Goal: Task Accomplishment & Management: Manage account settings

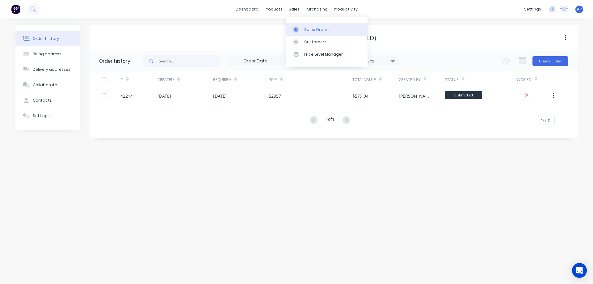
click at [313, 31] on div "Sales Orders" at bounding box center [316, 30] width 25 height 6
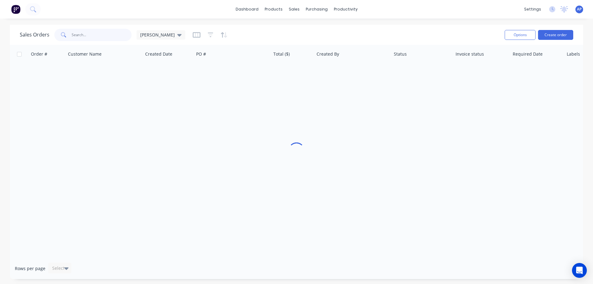
click at [88, 33] on input "text" at bounding box center [102, 35] width 60 height 12
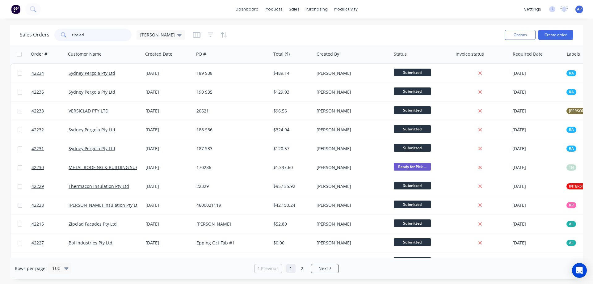
type input "zipclad"
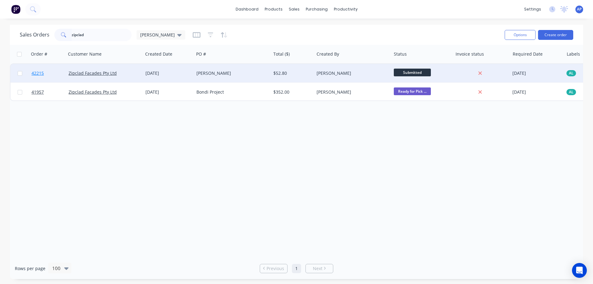
click at [40, 73] on span "42215" at bounding box center [37, 73] width 12 height 6
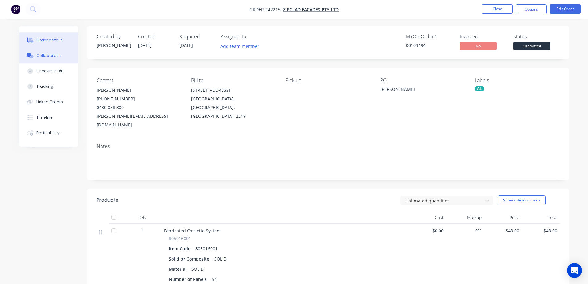
click at [54, 53] on div "Collaborate" at bounding box center [48, 56] width 24 height 6
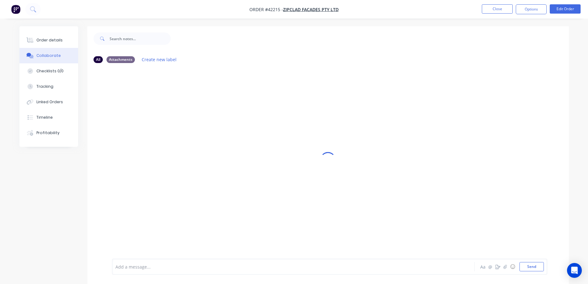
click at [166, 265] on div at bounding box center [276, 266] width 321 height 6
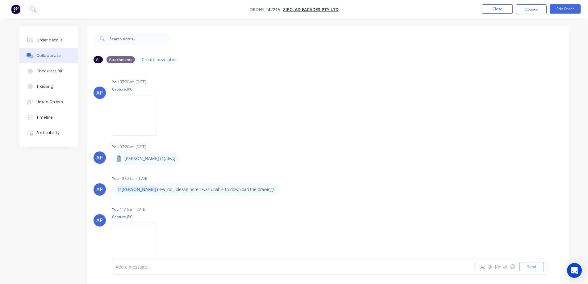
scroll to position [64, 0]
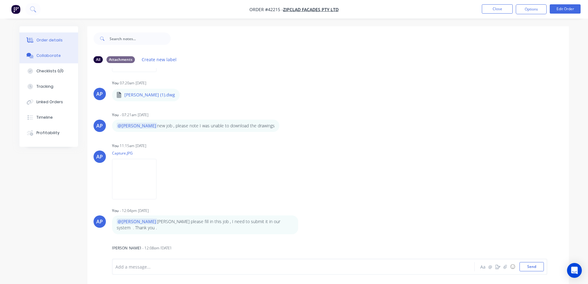
click at [52, 40] on div "Order details" at bounding box center [49, 40] width 26 height 6
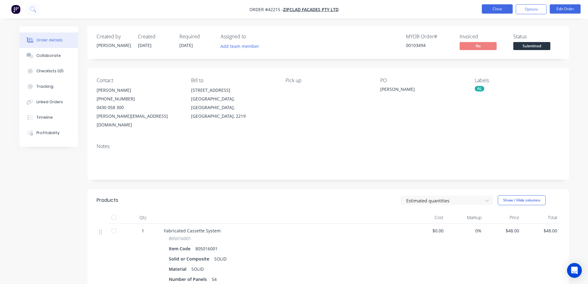
click at [486, 6] on button "Close" at bounding box center [497, 8] width 31 height 9
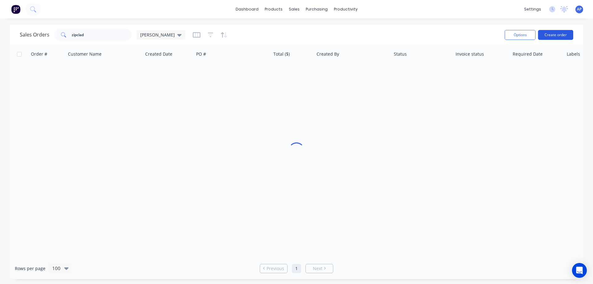
click at [549, 34] on button "Create order" at bounding box center [555, 35] width 35 height 10
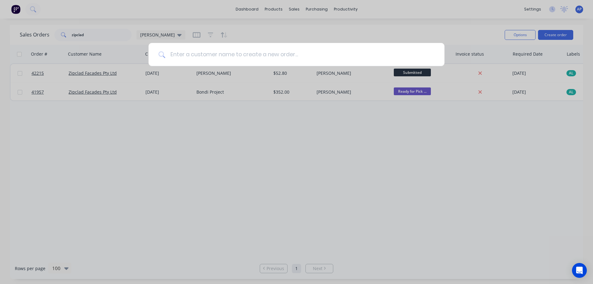
click at [180, 58] on input at bounding box center [299, 54] width 269 height 23
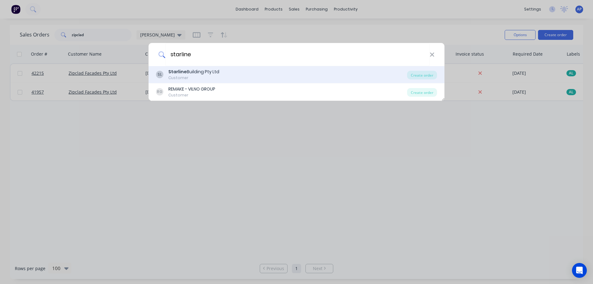
type input "starline"
click at [186, 70] on div "Starline Building Pty Ltd" at bounding box center [193, 72] width 51 height 6
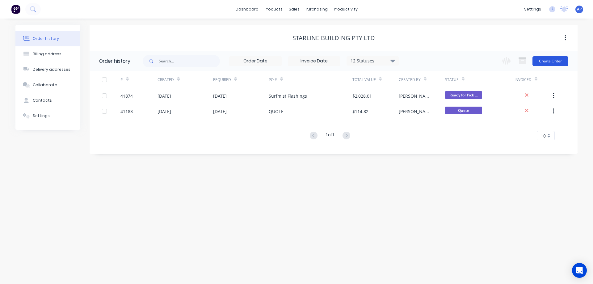
click at [540, 60] on button "Create Order" at bounding box center [550, 61] width 36 height 10
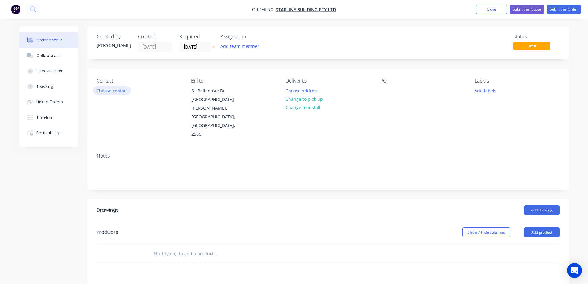
click at [117, 92] on button "Choose contact" at bounding box center [112, 90] width 38 height 8
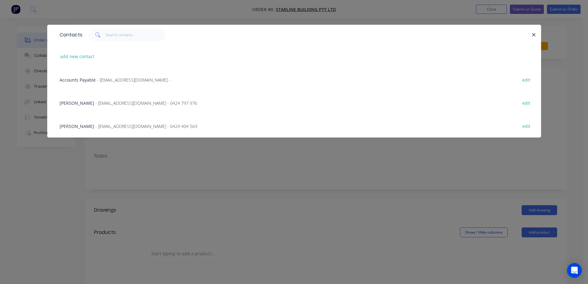
click at [114, 126] on span "- [EMAIL_ADDRESS][DOMAIN_NAME] - 0424 404 569" at bounding box center [146, 126] width 102 height 6
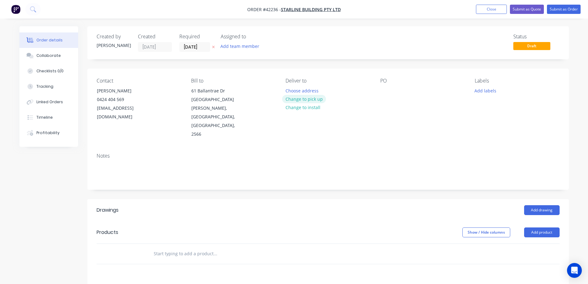
click at [299, 100] on button "Change to pick up" at bounding box center [304, 99] width 44 height 8
click at [386, 92] on div at bounding box center [385, 90] width 10 height 9
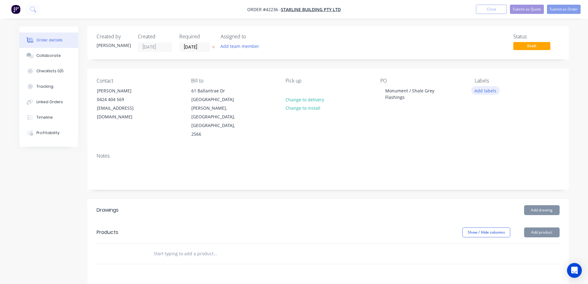
click at [485, 86] on button "Add labels" at bounding box center [485, 90] width 28 height 8
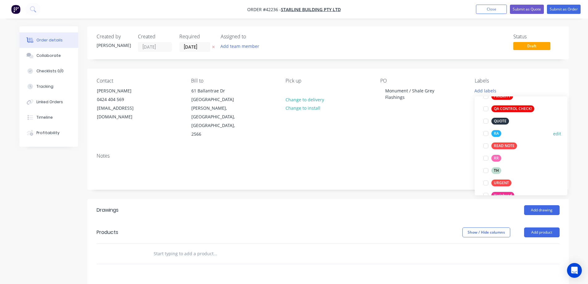
click at [486, 134] on div at bounding box center [486, 133] width 12 height 12
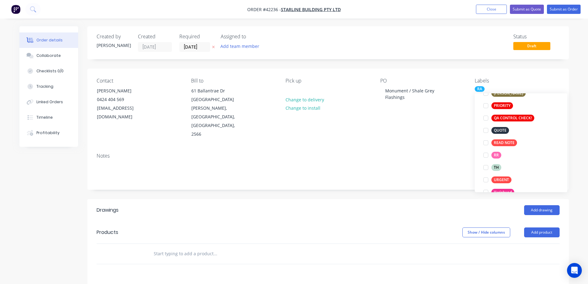
scroll to position [12, 0]
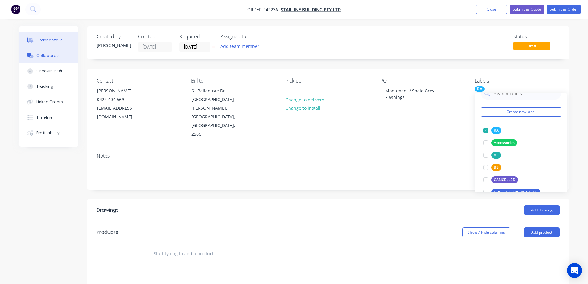
click at [59, 55] on button "Collaborate" at bounding box center [48, 55] width 59 height 15
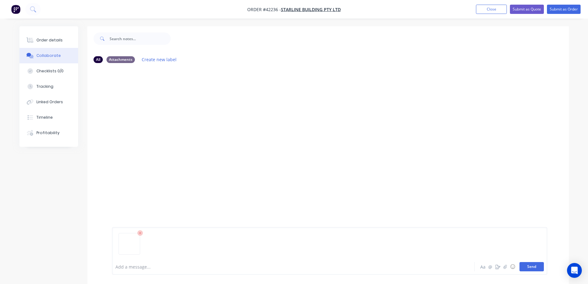
click at [523, 265] on button "Send" at bounding box center [532, 266] width 24 height 9
click at [59, 40] on div "Order details" at bounding box center [49, 40] width 26 height 6
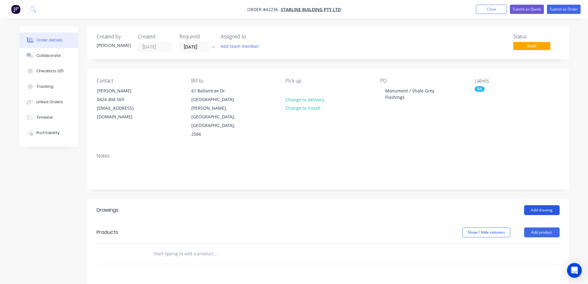
click at [549, 205] on button "Add drawing" at bounding box center [541, 210] width 35 height 10
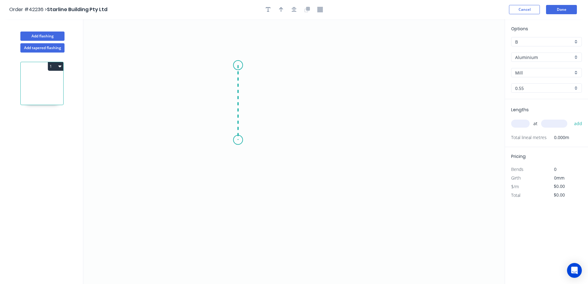
drag, startPoint x: 238, startPoint y: 65, endPoint x: 240, endPoint y: 140, distance: 74.7
click at [240, 140] on icon "0" at bounding box center [293, 151] width 421 height 265
drag, startPoint x: 273, startPoint y: 157, endPoint x: 328, endPoint y: 170, distance: 56.3
click at [328, 170] on icon "0 ?" at bounding box center [293, 151] width 421 height 265
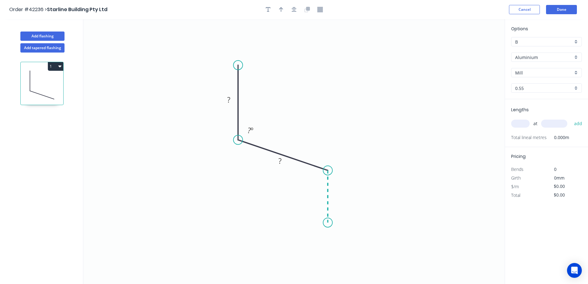
drag, startPoint x: 328, startPoint y: 170, endPoint x: 328, endPoint y: 223, distance: 52.8
click at [328, 223] on icon "0 ? ? ? º" at bounding box center [293, 151] width 421 height 265
click at [339, 238] on div "Crush & Fold" at bounding box center [359, 241] width 62 height 13
drag, startPoint x: 338, startPoint y: 245, endPoint x: 336, endPoint y: 236, distance: 9.0
click at [338, 244] on div "Flip bend" at bounding box center [359, 242] width 62 height 13
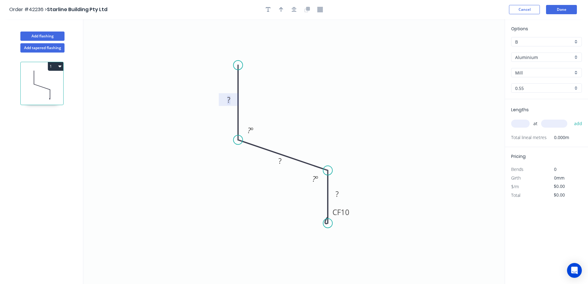
click at [228, 101] on tspan "?" at bounding box center [228, 99] width 3 height 10
type input "$13.91"
click at [282, 7] on icon "button" at bounding box center [281, 10] width 4 height 6
drag, startPoint x: 474, startPoint y: 48, endPoint x: 357, endPoint y: 83, distance: 121.9
click at [357, 83] on icon at bounding box center [357, 76] width 6 height 20
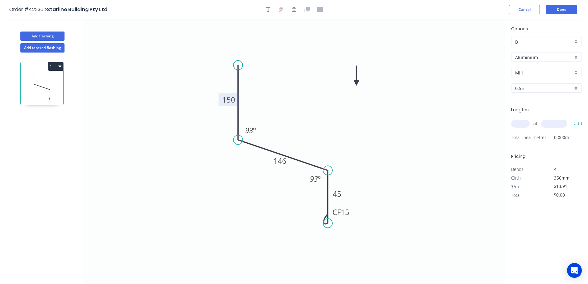
click at [357, 83] on icon at bounding box center [357, 76] width 6 height 20
click at [576, 55] on div "Aluminium" at bounding box center [546, 56] width 71 height 9
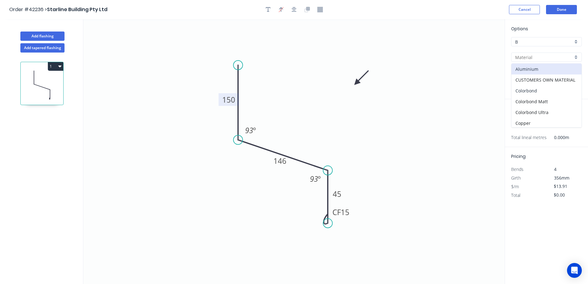
click at [548, 88] on div "Colorbond" at bounding box center [546, 90] width 70 height 11
type input "Colorbond"
type input "Basalt"
type input "$12.91"
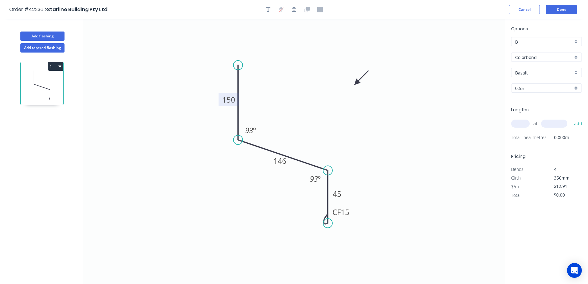
click at [576, 72] on div "Basalt" at bounding box center [546, 72] width 71 height 9
click at [545, 118] on div "Monument" at bounding box center [546, 121] width 70 height 11
type input "Monument"
click at [525, 126] on input "text" at bounding box center [520, 123] width 19 height 8
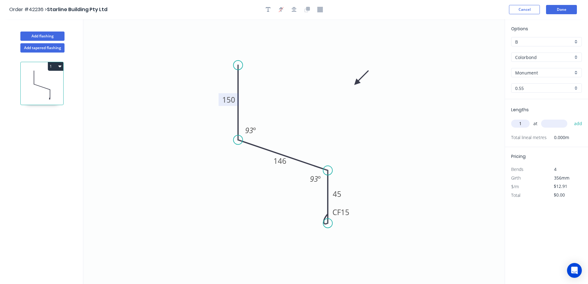
type input "1"
type input "4380"
click at [571, 118] on button "add" at bounding box center [578, 123] width 15 height 10
click at [232, 39] on icon "0 150 146 CF 15 45 93 º 93 º" at bounding box center [293, 151] width 421 height 265
click at [59, 64] on icon "button" at bounding box center [59, 66] width 3 height 5
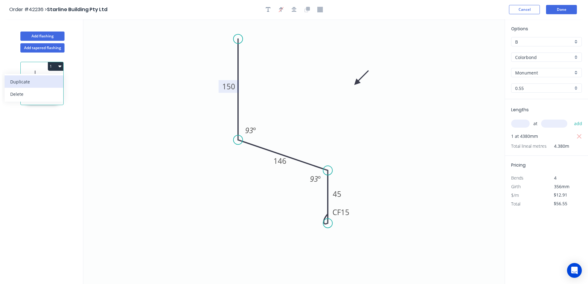
click at [61, 78] on button "Duplicate" at bounding box center [34, 81] width 59 height 12
type input "$0.00"
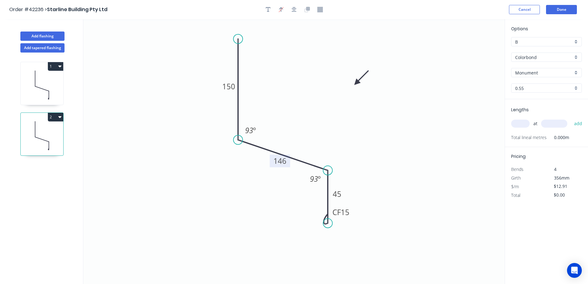
click at [278, 162] on tspan "146" at bounding box center [279, 161] width 13 height 10
click at [320, 130] on icon "0 150 163 CF 15 45 93 º 93 º" at bounding box center [293, 151] width 421 height 265
click at [519, 124] on input "text" at bounding box center [520, 123] width 19 height 8
type input "1"
type input "4380"
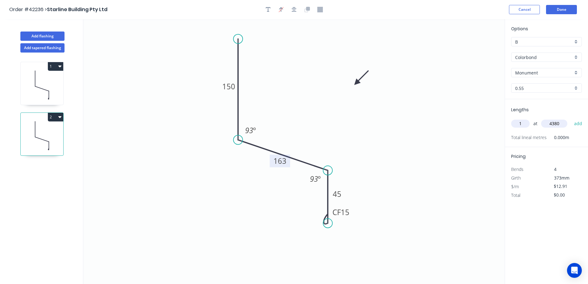
click at [571, 118] on button "add" at bounding box center [578, 123] width 15 height 10
type input "$56.55"
click at [58, 34] on button "Add flashing" at bounding box center [42, 35] width 44 height 9
type input "$0.00"
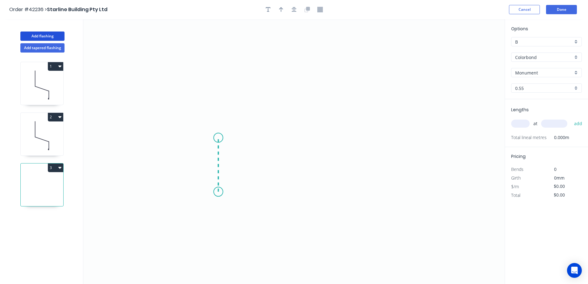
drag, startPoint x: 218, startPoint y: 192, endPoint x: 216, endPoint y: 138, distance: 54.1
click at [216, 138] on icon "0" at bounding box center [293, 151] width 421 height 265
drag, startPoint x: 216, startPoint y: 138, endPoint x: 370, endPoint y: 147, distance: 154.0
click at [370, 147] on icon "0 ?" at bounding box center [293, 151] width 421 height 265
drag, startPoint x: 372, startPoint y: 162, endPoint x: 373, endPoint y: 190, distance: 28.1
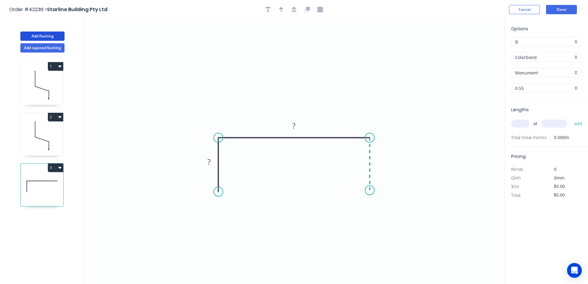
click at [373, 190] on icon "0 ? ?" at bounding box center [293, 151] width 421 height 265
click at [373, 190] on circle at bounding box center [369, 189] width 9 height 9
drag, startPoint x: 373, startPoint y: 190, endPoint x: 261, endPoint y: 132, distance: 126.3
click at [372, 190] on circle at bounding box center [369, 189] width 9 height 9
click at [208, 160] on tspan "?" at bounding box center [208, 162] width 3 height 10
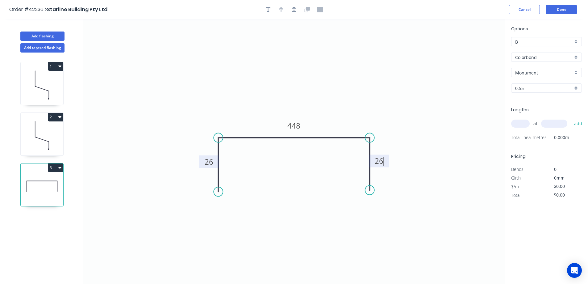
type input "$14.68"
click at [282, 9] on icon "button" at bounding box center [281, 10] width 4 height 6
drag, startPoint x: 473, startPoint y: 49, endPoint x: 351, endPoint y: 106, distance: 135.1
click at [353, 103] on icon at bounding box center [356, 94] width 6 height 20
click at [579, 75] on div "Monument" at bounding box center [546, 72] width 71 height 9
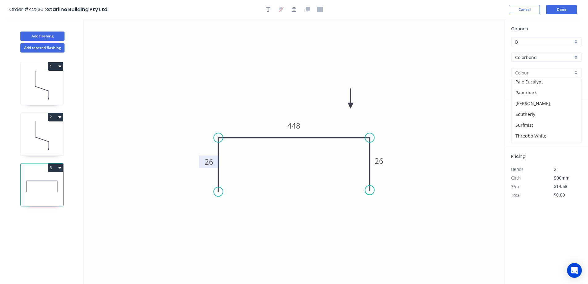
scroll to position [154, 0]
click at [540, 102] on div "[PERSON_NAME]" at bounding box center [546, 103] width 70 height 11
type input "[PERSON_NAME]"
click at [523, 121] on input "text" at bounding box center [520, 123] width 19 height 8
type input "2"
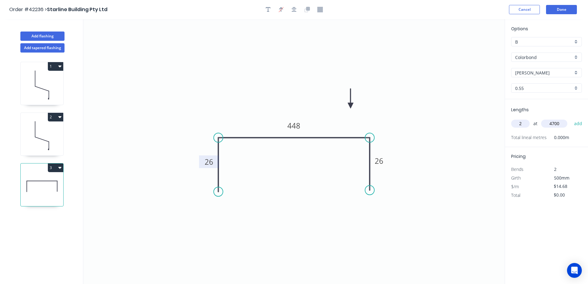
type input "4700"
click at [571, 118] on button "add" at bounding box center [578, 123] width 15 height 10
type input "$137.99"
click at [567, 10] on button "Done" at bounding box center [561, 9] width 31 height 9
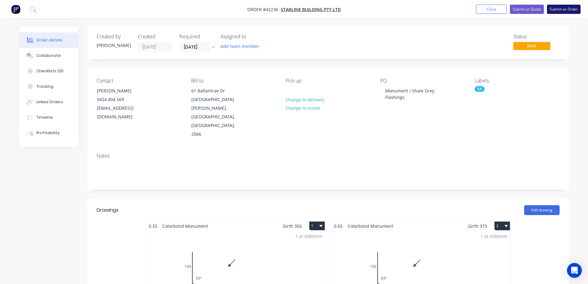
click at [558, 9] on button "Submit as Order" at bounding box center [564, 9] width 34 height 9
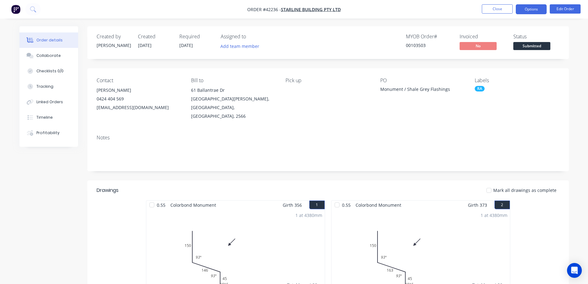
click at [532, 7] on button "Options" at bounding box center [531, 9] width 31 height 10
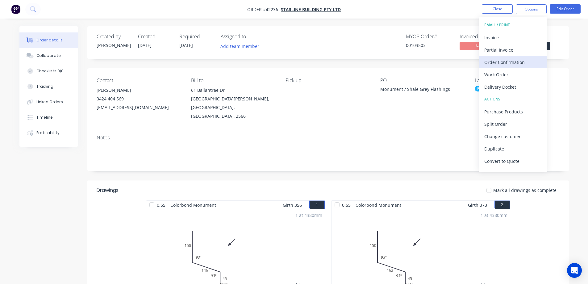
click at [519, 61] on div "Order Confirmation" at bounding box center [512, 62] width 57 height 9
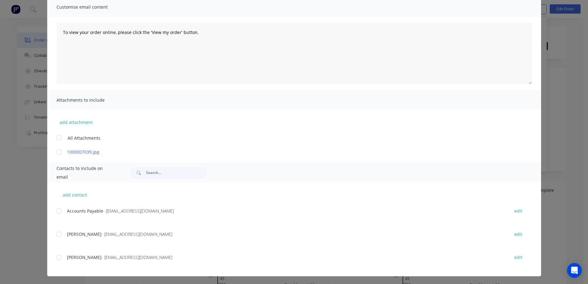
scroll to position [49, 0]
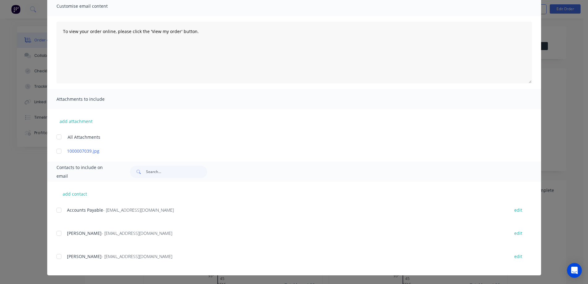
click at [59, 235] on div at bounding box center [59, 233] width 12 height 12
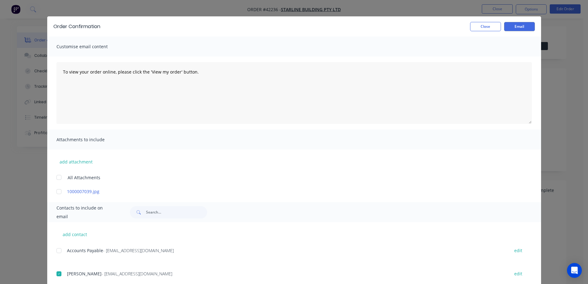
scroll to position [0, 0]
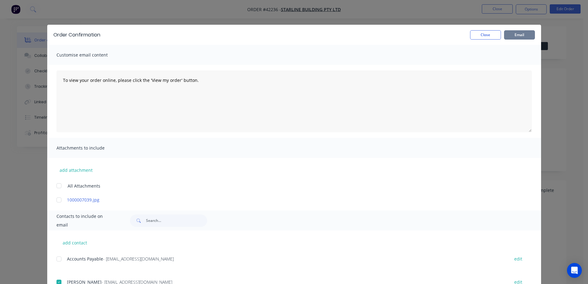
click at [520, 33] on button "Email" at bounding box center [519, 34] width 31 height 9
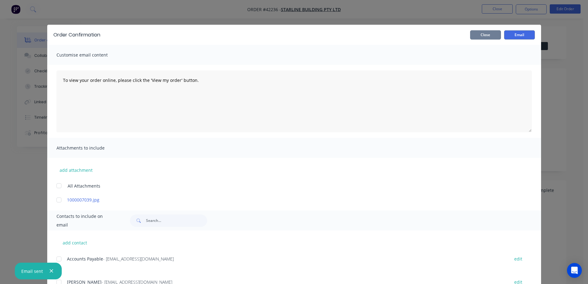
click at [495, 34] on button "Close" at bounding box center [485, 34] width 31 height 9
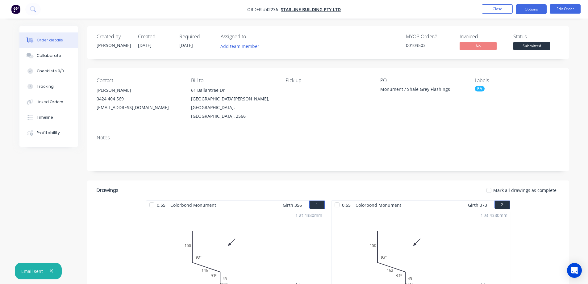
click at [524, 10] on button "Options" at bounding box center [531, 9] width 31 height 10
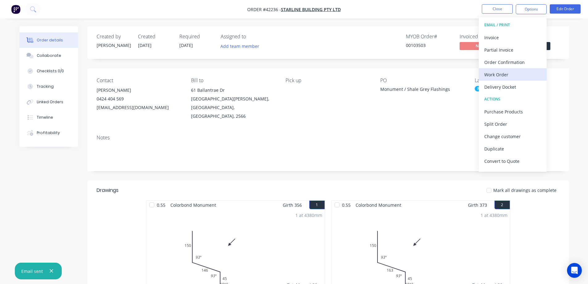
click at [505, 73] on div "Work Order" at bounding box center [512, 74] width 57 height 9
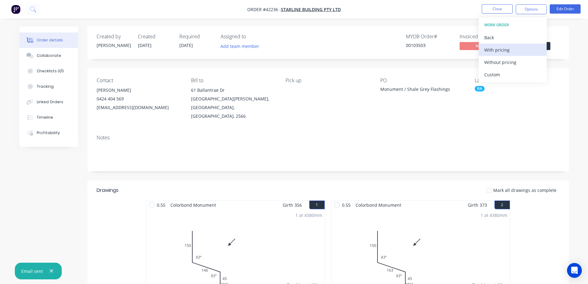
click at [514, 50] on div "With pricing" at bounding box center [512, 49] width 57 height 9
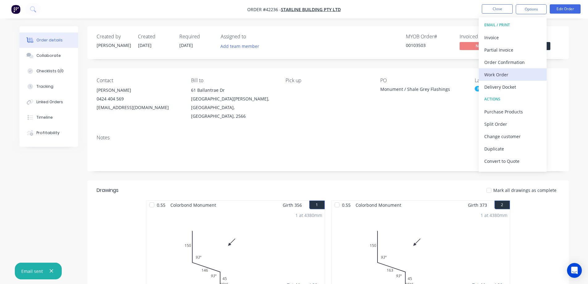
click at [488, 76] on div "Work Order" at bounding box center [512, 74] width 57 height 9
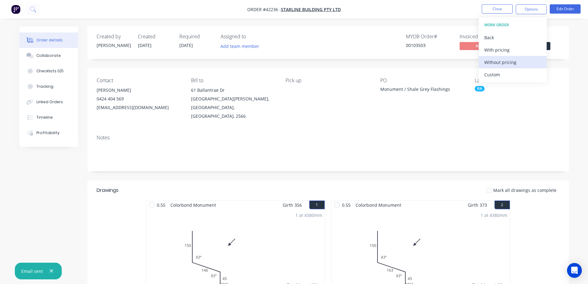
click at [512, 63] on div "Without pricing" at bounding box center [512, 62] width 57 height 9
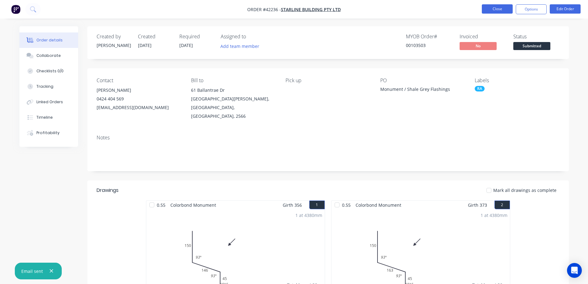
click at [489, 8] on button "Close" at bounding box center [497, 8] width 31 height 9
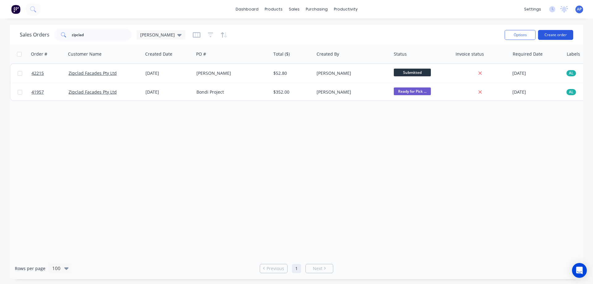
click at [549, 36] on button "Create order" at bounding box center [555, 35] width 35 height 10
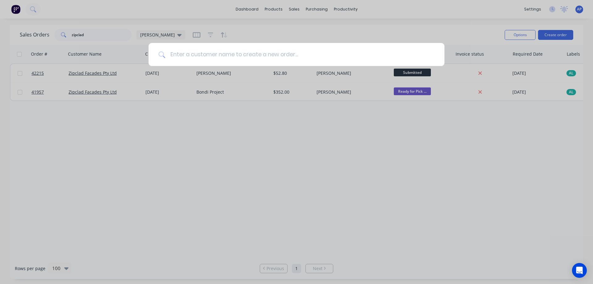
click at [280, 52] on input at bounding box center [299, 54] width 269 height 23
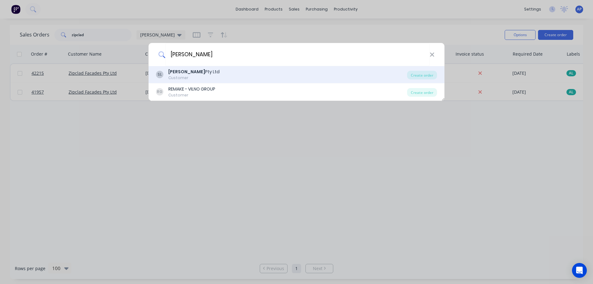
type input "[PERSON_NAME]"
click at [198, 72] on b "[PERSON_NAME]" at bounding box center [186, 72] width 37 height 6
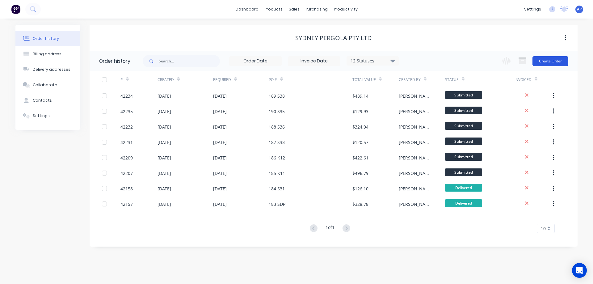
click at [553, 61] on button "Create Order" at bounding box center [550, 61] width 36 height 10
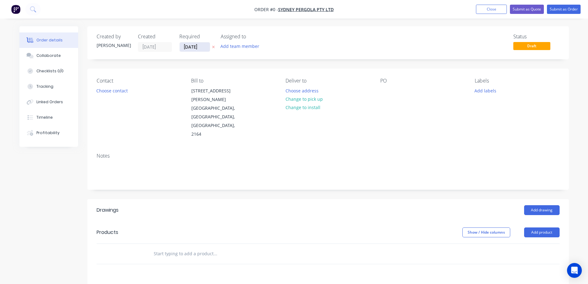
click at [191, 48] on input "[DATE]" at bounding box center [195, 46] width 30 height 9
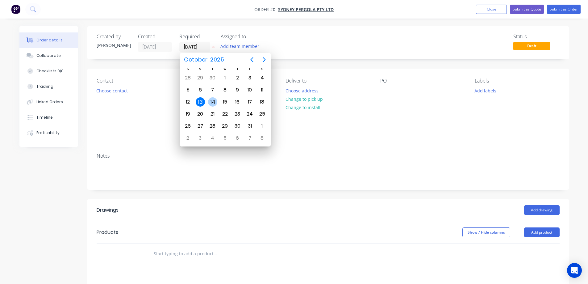
drag, startPoint x: 213, startPoint y: 102, endPoint x: 196, endPoint y: 97, distance: 17.2
click at [213, 102] on div "14" at bounding box center [212, 101] width 9 height 9
type input "[DATE]"
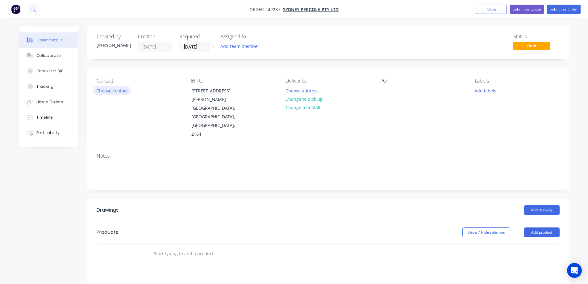
click at [120, 89] on button "Choose contact" at bounding box center [112, 90] width 38 height 8
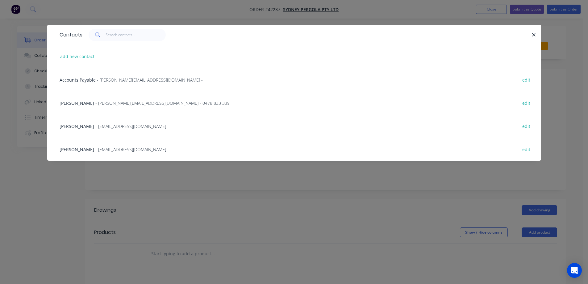
click at [125, 105] on span "- [PERSON_NAME][EMAIL_ADDRESS][DOMAIN_NAME] - 0478 833 339" at bounding box center [162, 103] width 134 height 6
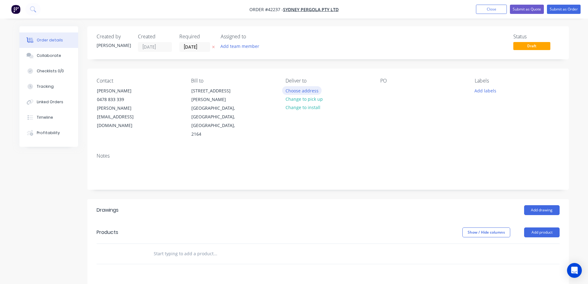
click at [311, 90] on button "Choose address" at bounding box center [302, 90] width 40 height 8
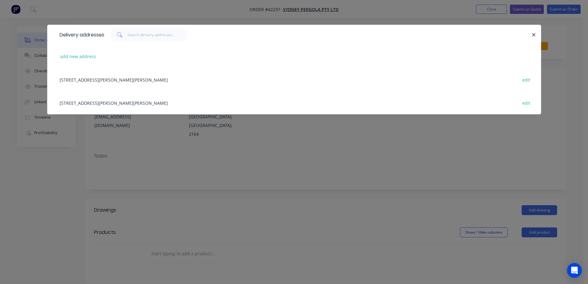
click at [207, 81] on div "[STREET_ADDRESS][PERSON_NAME][PERSON_NAME] edit" at bounding box center [293, 79] width 475 height 23
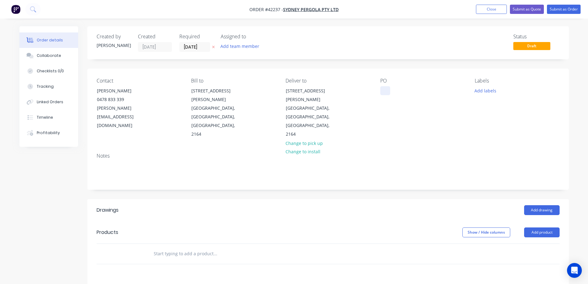
click at [388, 89] on div at bounding box center [385, 90] width 10 height 9
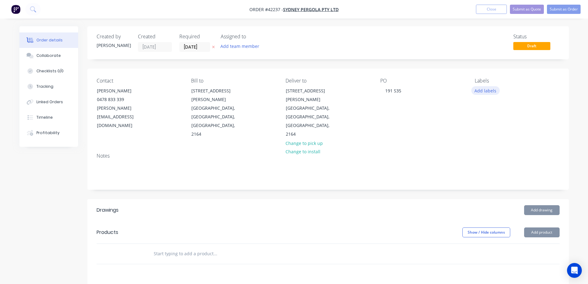
drag, startPoint x: 490, startPoint y: 88, endPoint x: 498, endPoint y: 94, distance: 9.5
click at [491, 88] on button "Add labels" at bounding box center [485, 90] width 28 height 8
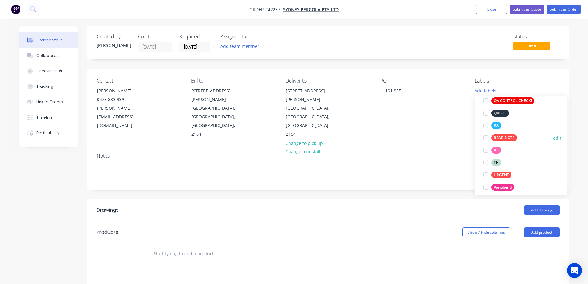
scroll to position [198, 0]
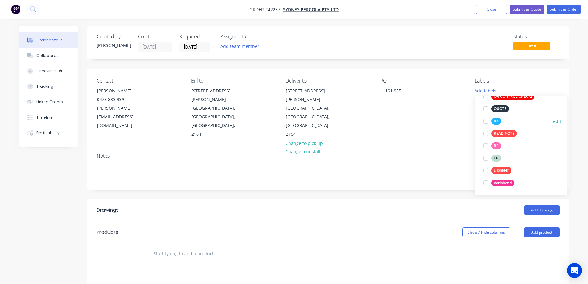
click at [485, 120] on div at bounding box center [486, 121] width 12 height 12
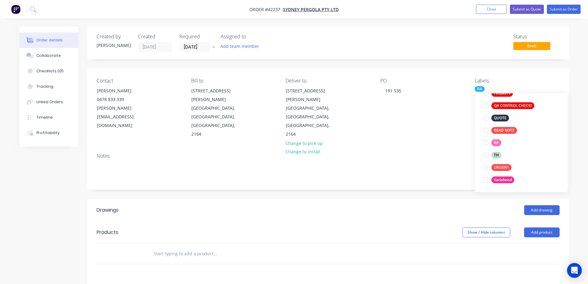
scroll to position [25, 0]
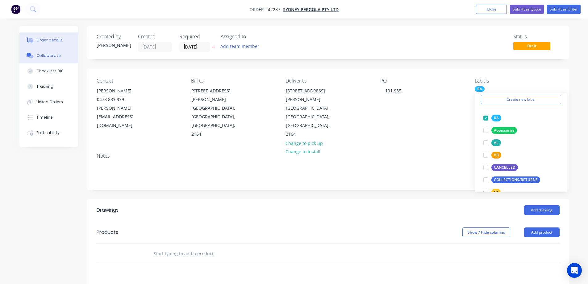
click at [53, 57] on div "Collaborate" at bounding box center [48, 56] width 24 height 6
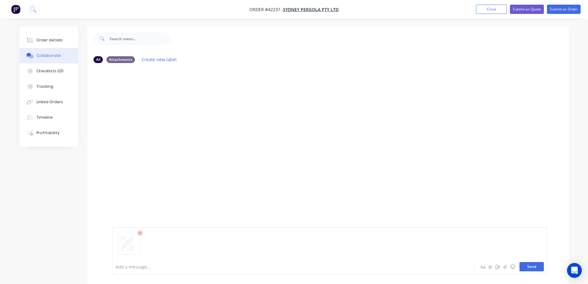
click at [531, 264] on button "Send" at bounding box center [532, 266] width 24 height 9
click at [527, 260] on div at bounding box center [329, 245] width 428 height 31
click at [526, 265] on button "Send" at bounding box center [532, 266] width 24 height 9
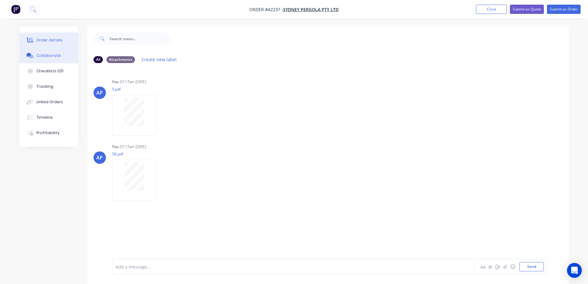
click at [56, 40] on div "Order details" at bounding box center [49, 40] width 26 height 6
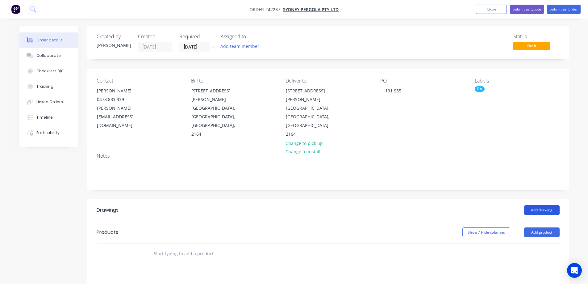
click at [537, 205] on button "Add drawing" at bounding box center [541, 210] width 35 height 10
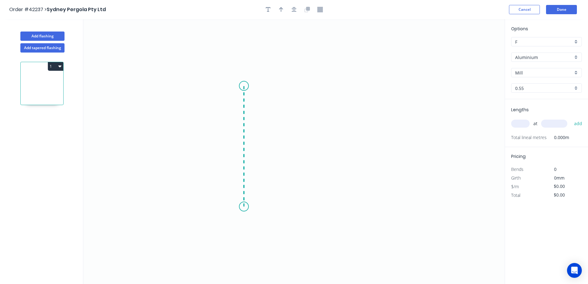
drag, startPoint x: 245, startPoint y: 200, endPoint x: 249, endPoint y: 86, distance: 114.0
click at [249, 86] on icon "0" at bounding box center [293, 151] width 421 height 265
drag, startPoint x: 249, startPoint y: 86, endPoint x: 299, endPoint y: 84, distance: 50.3
click at [299, 84] on icon "0 ?" at bounding box center [293, 151] width 421 height 265
click at [299, 84] on circle at bounding box center [299, 85] width 9 height 9
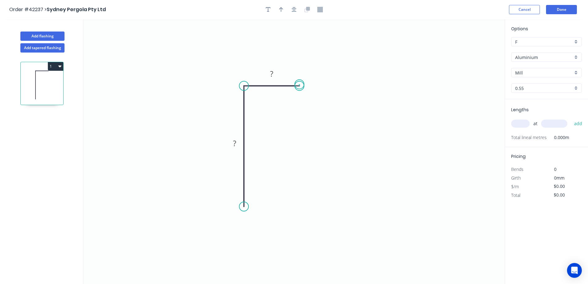
click at [299, 84] on circle at bounding box center [299, 85] width 9 height 9
click at [258, 226] on div "Crush & Fold" at bounding box center [277, 227] width 62 height 13
click at [237, 195] on tspan "10" at bounding box center [235, 195] width 9 height 10
type input "$10.41"
click at [282, 10] on icon "button" at bounding box center [281, 10] width 4 height 6
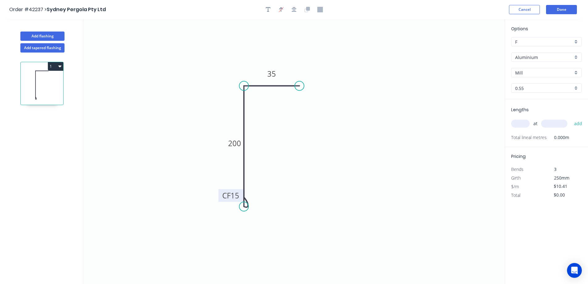
drag, startPoint x: 472, startPoint y: 48, endPoint x: 249, endPoint y: 62, distance: 223.3
click at [279, 5] on div at bounding box center [294, 9] width 65 height 9
click at [282, 8] on icon "button" at bounding box center [281, 9] width 5 height 6
click at [281, 10] on icon "button" at bounding box center [281, 9] width 4 height 5
drag, startPoint x: 407, startPoint y: 56, endPoint x: 255, endPoint y: 75, distance: 153.0
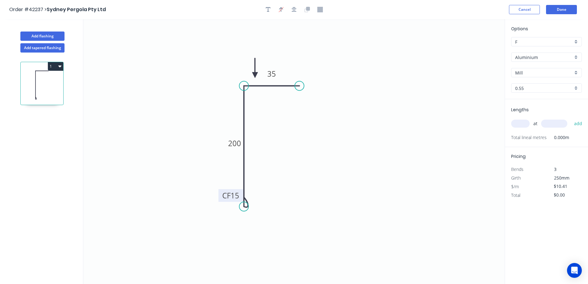
click at [255, 75] on icon at bounding box center [255, 68] width 6 height 20
click at [575, 58] on div "Aluminium" at bounding box center [546, 56] width 71 height 9
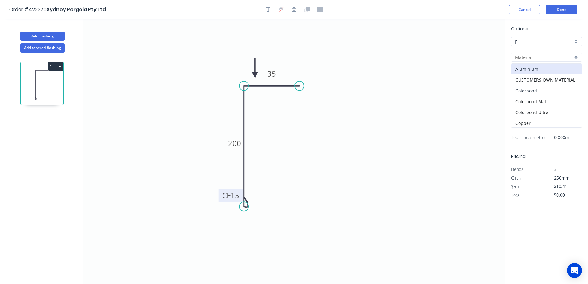
click at [549, 90] on div "Colorbond" at bounding box center [546, 90] width 70 height 11
type input "Colorbond"
type input "Basalt"
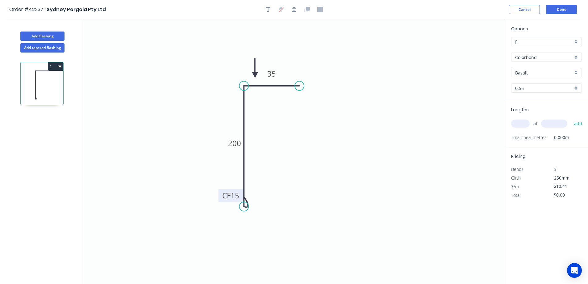
type input "$8.22"
click at [575, 74] on div "Basalt" at bounding box center [546, 72] width 71 height 9
click at [543, 92] on div "Monument" at bounding box center [546, 90] width 70 height 11
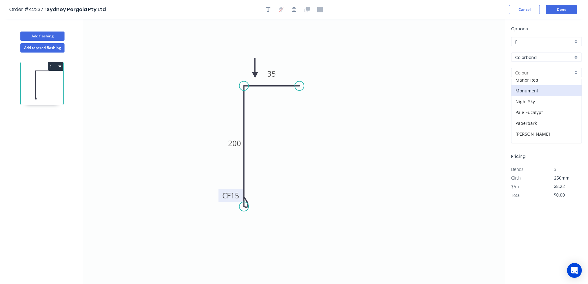
type input "Monument"
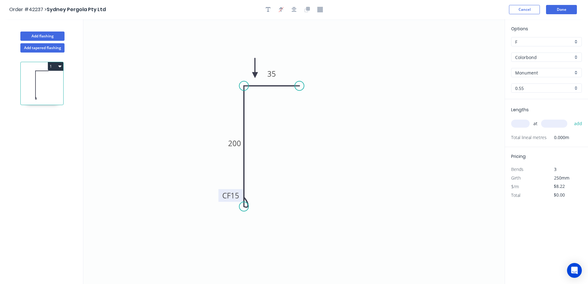
click at [522, 123] on input "text" at bounding box center [520, 123] width 19 height 8
type input "1"
type input "4300"
click at [571, 118] on button "add" at bounding box center [578, 123] width 15 height 10
type input "$35.35"
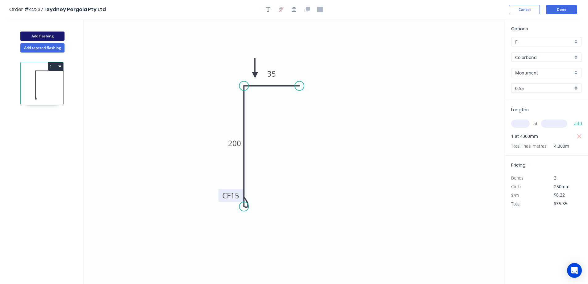
click at [57, 35] on button "Add flashing" at bounding box center [42, 35] width 44 height 9
type input "$0.00"
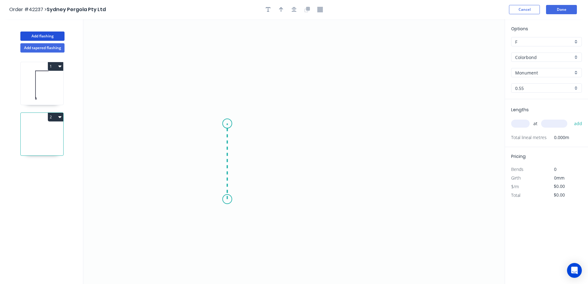
drag, startPoint x: 227, startPoint y: 199, endPoint x: 227, endPoint y: 123, distance: 75.6
click at [227, 123] on icon "0" at bounding box center [293, 151] width 421 height 265
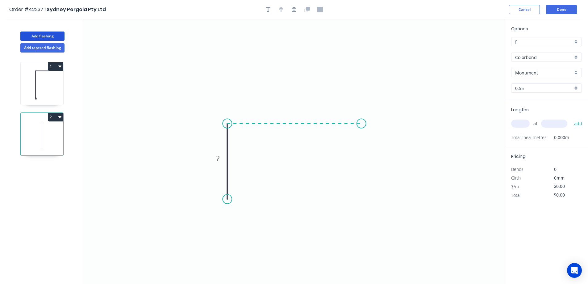
drag, startPoint x: 298, startPoint y: 125, endPoint x: 368, endPoint y: 131, distance: 70.3
click at [368, 131] on icon "0 ?" at bounding box center [293, 151] width 421 height 265
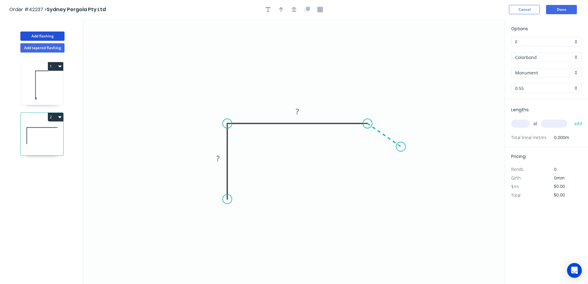
drag, startPoint x: 387, startPoint y: 137, endPoint x: 401, endPoint y: 147, distance: 17.1
click at [401, 147] on icon "0 ? ?" at bounding box center [293, 151] width 421 height 265
click at [401, 147] on circle at bounding box center [400, 146] width 9 height 9
click at [221, 161] on rect at bounding box center [218, 158] width 12 height 9
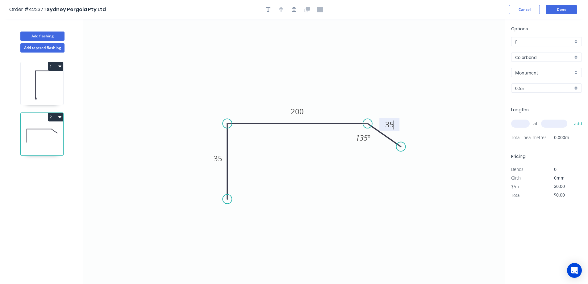
type input "$7.96"
click at [281, 6] on button "button" at bounding box center [281, 9] width 9 height 9
drag, startPoint x: 475, startPoint y: 50, endPoint x: 347, endPoint y: 102, distance: 137.9
click at [347, 102] on icon at bounding box center [347, 95] width 6 height 20
click at [522, 122] on input "text" at bounding box center [520, 123] width 19 height 8
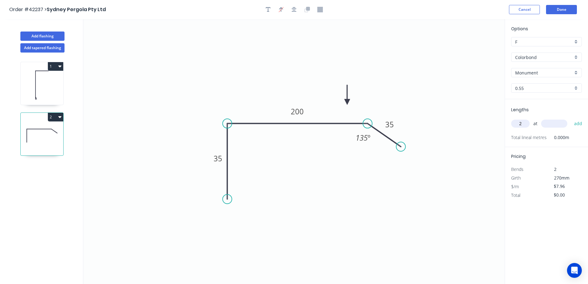
type input "2"
type input "3600"
click at [571, 118] on button "add" at bounding box center [578, 123] width 15 height 10
type input "$57.31"
click at [559, 9] on button "Done" at bounding box center [561, 9] width 31 height 9
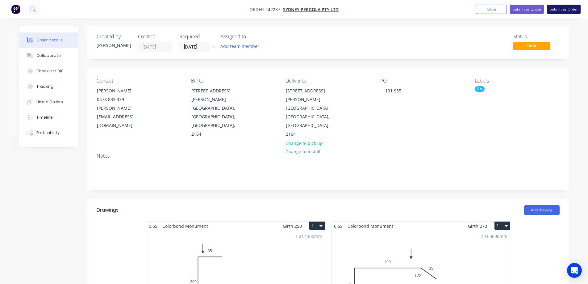
click at [559, 10] on button "Submit as Order" at bounding box center [564, 9] width 34 height 9
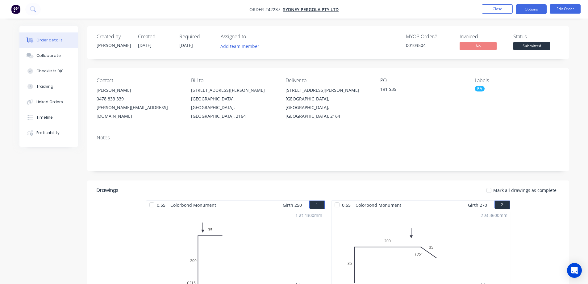
click at [532, 9] on button "Options" at bounding box center [531, 9] width 31 height 10
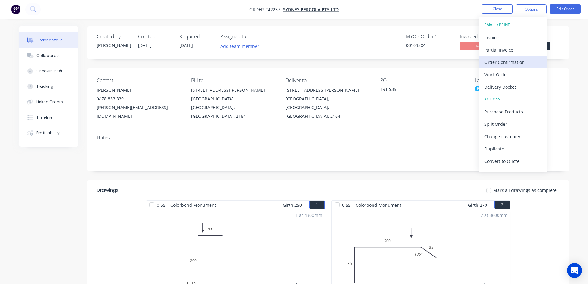
click at [520, 61] on div "Order Confirmation" at bounding box center [512, 62] width 57 height 9
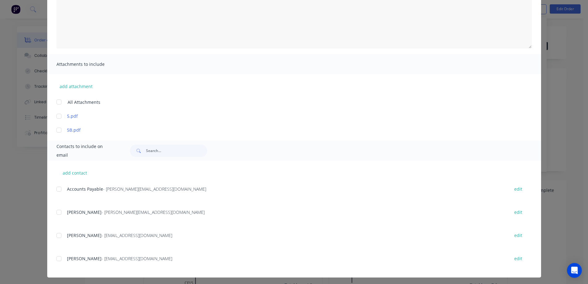
scroll to position [86, 0]
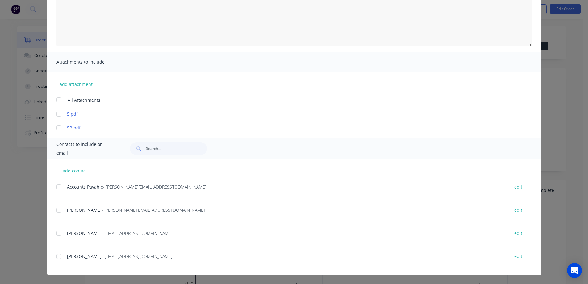
click at [57, 210] on div at bounding box center [59, 210] width 12 height 12
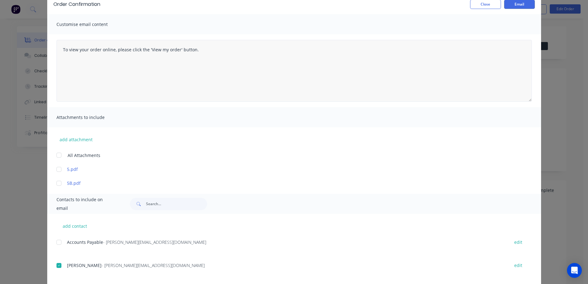
scroll to position [0, 0]
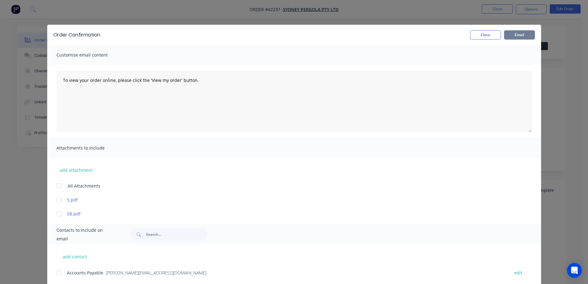
click at [512, 35] on button "Email" at bounding box center [519, 34] width 31 height 9
click at [492, 33] on button "Close" at bounding box center [485, 34] width 31 height 9
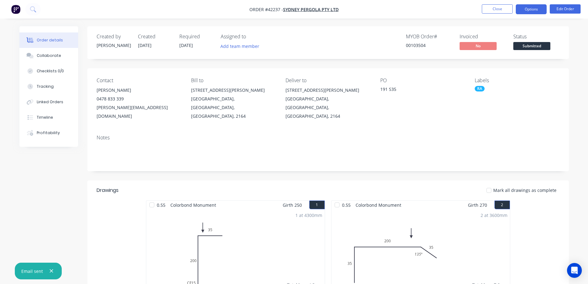
click at [520, 8] on button "Options" at bounding box center [531, 9] width 31 height 10
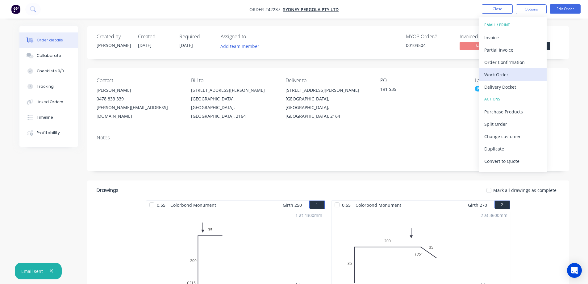
click at [508, 73] on div "Work Order" at bounding box center [512, 74] width 57 height 9
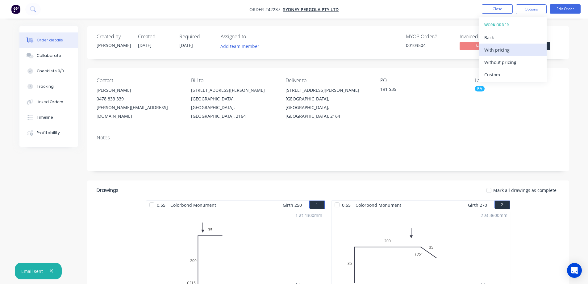
click at [516, 49] on div "With pricing" at bounding box center [512, 49] width 57 height 9
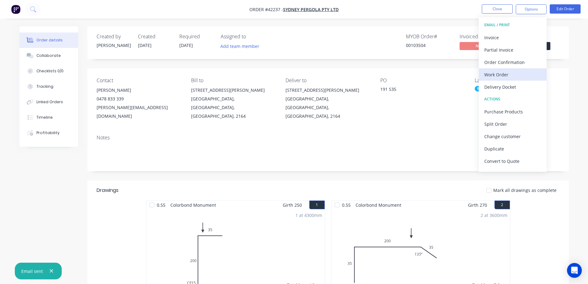
click at [493, 76] on div "Work Order" at bounding box center [512, 74] width 57 height 9
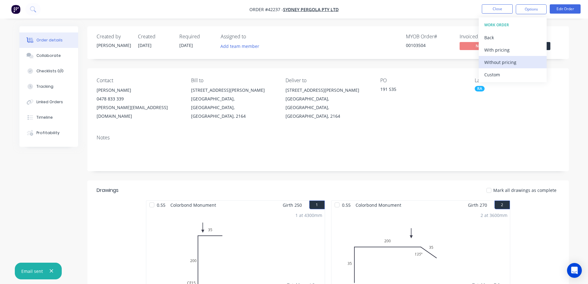
click at [511, 62] on div "Without pricing" at bounding box center [512, 62] width 57 height 9
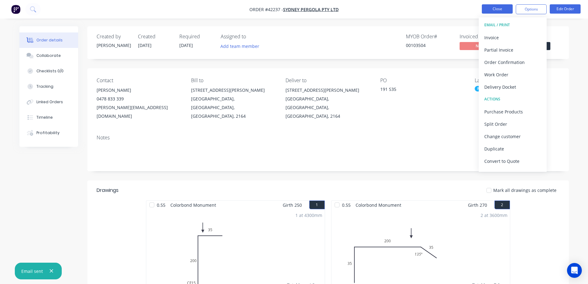
click at [507, 9] on button "Close" at bounding box center [497, 8] width 31 height 9
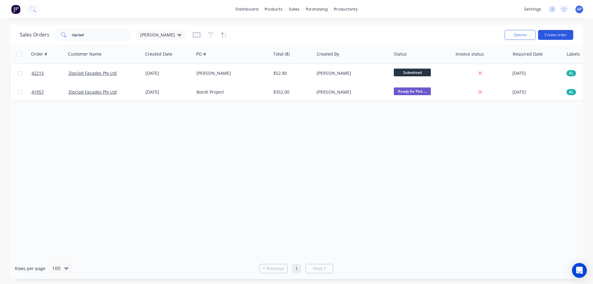
click at [557, 35] on button "Create order" at bounding box center [555, 35] width 35 height 10
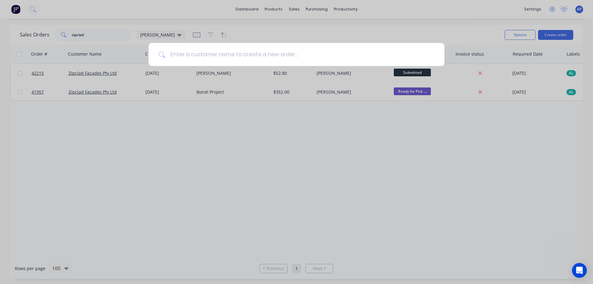
click at [209, 58] on input at bounding box center [299, 54] width 269 height 23
type input "ALL TRADES"
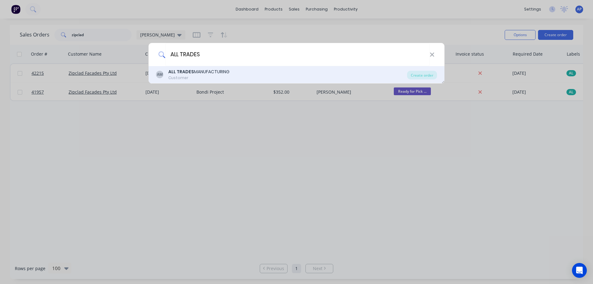
click at [179, 76] on div "Customer" at bounding box center [198, 78] width 61 height 6
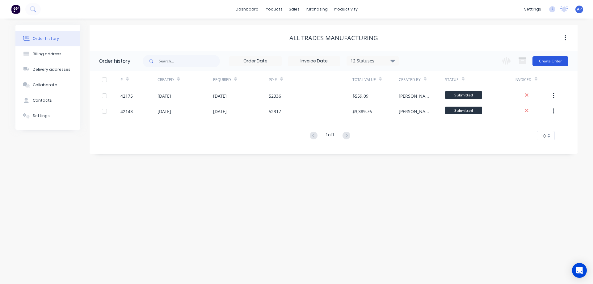
click at [543, 59] on button "Create Order" at bounding box center [550, 61] width 36 height 10
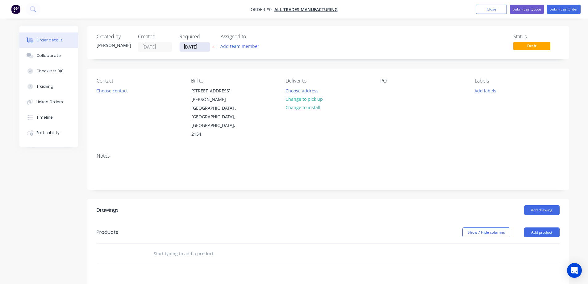
click at [196, 49] on input "[DATE]" at bounding box center [195, 46] width 30 height 9
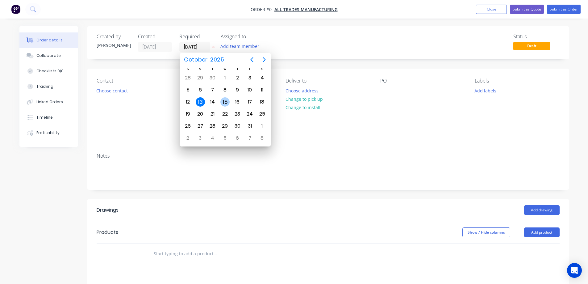
click at [228, 102] on div "15" at bounding box center [224, 101] width 9 height 9
type input "[DATE]"
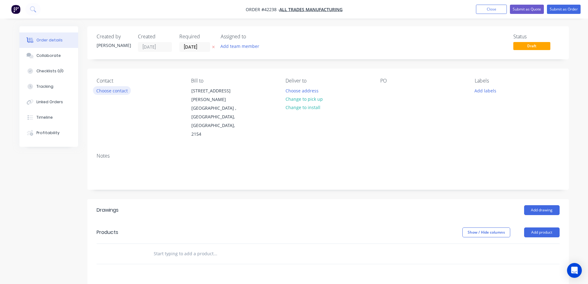
click at [114, 93] on button "Choose contact" at bounding box center [112, 90] width 38 height 8
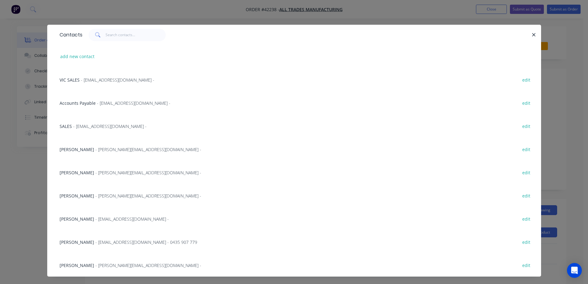
click at [116, 79] on span "- [EMAIL_ADDRESS][DOMAIN_NAME] -" at bounding box center [117, 80] width 73 height 6
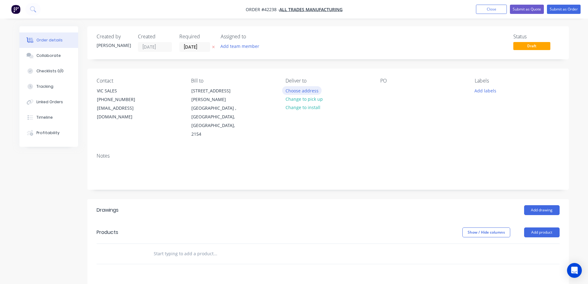
click at [293, 90] on button "Choose address" at bounding box center [302, 90] width 40 height 8
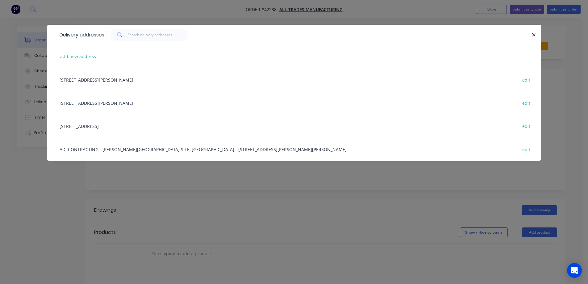
drag, startPoint x: 130, startPoint y: 123, endPoint x: 140, endPoint y: 126, distance: 10.5
click at [130, 124] on div "[STREET_ADDRESS] edit" at bounding box center [293, 125] width 475 height 23
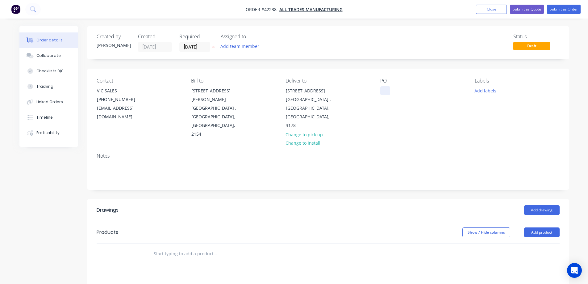
click at [382, 89] on div at bounding box center [385, 90] width 10 height 9
click at [487, 91] on button "Add labels" at bounding box center [485, 90] width 28 height 8
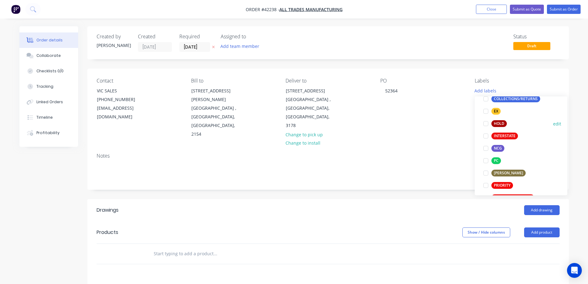
scroll to position [93, 0]
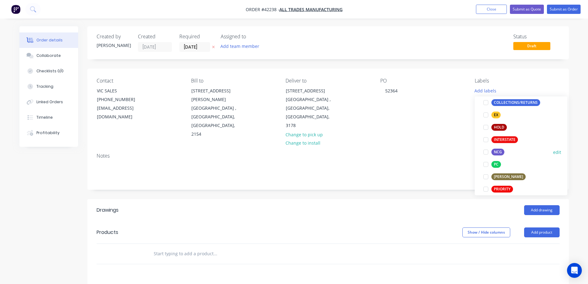
click at [486, 152] on div at bounding box center [486, 152] width 12 height 12
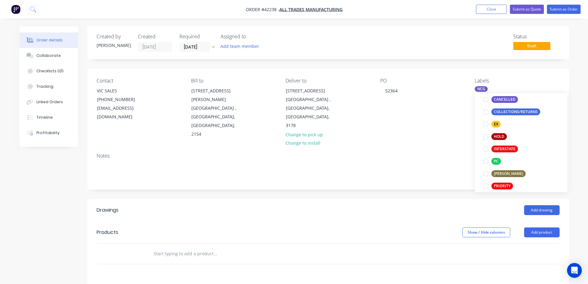
scroll to position [0, 0]
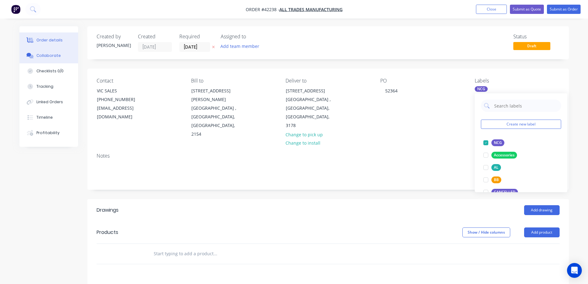
click at [58, 56] on div "Collaborate" at bounding box center [48, 56] width 24 height 6
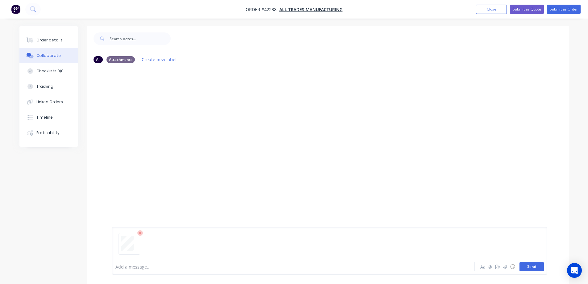
click at [539, 264] on button "Send" at bounding box center [532, 266] width 24 height 9
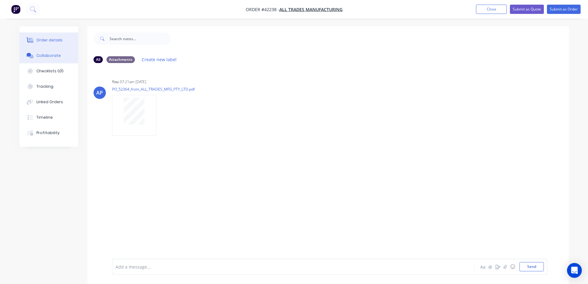
click at [55, 39] on div "Order details" at bounding box center [49, 40] width 26 height 6
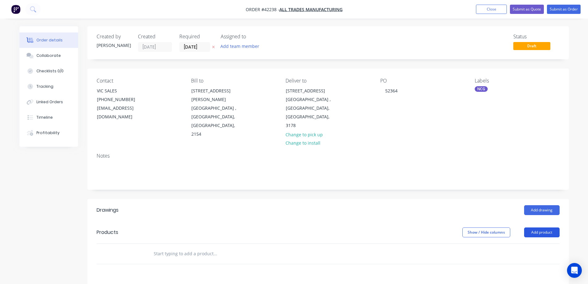
click at [550, 227] on button "Add product" at bounding box center [541, 232] width 35 height 10
click at [546, 243] on div "Product catalogue" at bounding box center [531, 247] width 48 height 9
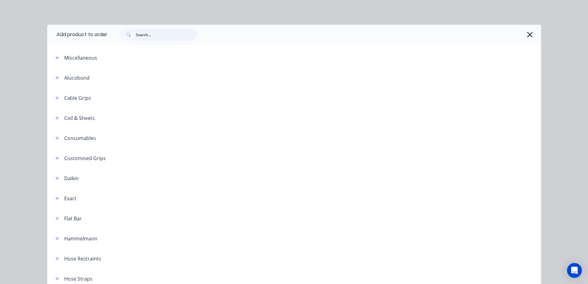
click at [142, 36] on input "text" at bounding box center [166, 34] width 61 height 12
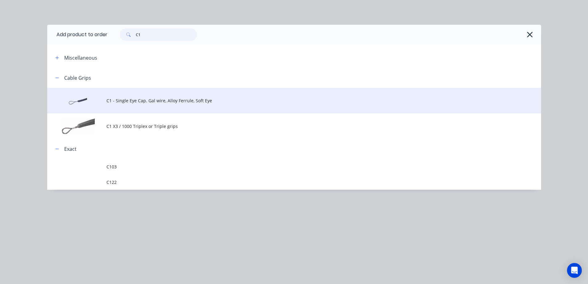
type input "C1"
click at [182, 100] on span "C1 - Single Eye Cap. Gal wire, Alloy Ferrule, Soft Eye" at bounding box center [280, 100] width 348 height 6
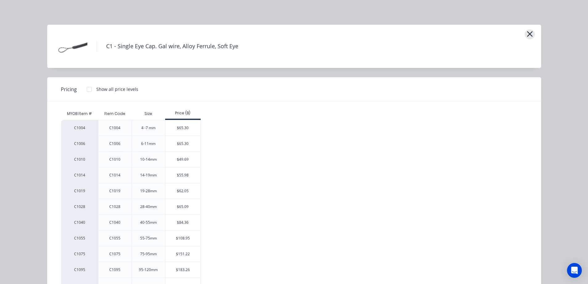
click at [527, 31] on icon "button" at bounding box center [530, 34] width 6 height 9
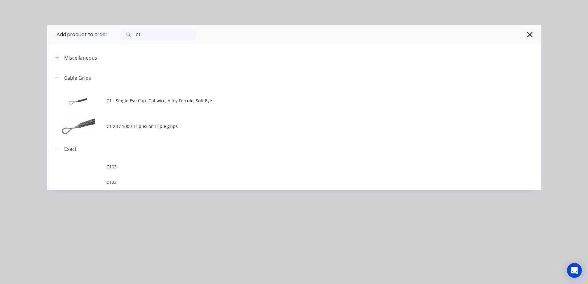
click at [134, 100] on span "C1 - Single Eye Cap. Gal wire, Alloy Ferrule, Soft Eye" at bounding box center [280, 100] width 348 height 6
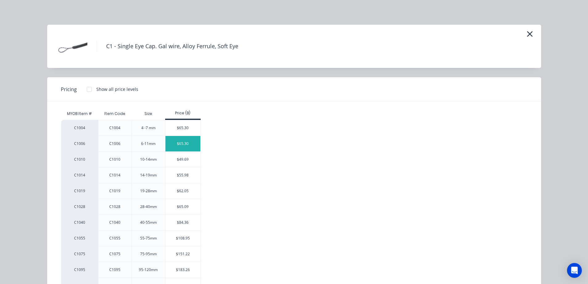
click at [180, 144] on div "$65.30" at bounding box center [182, 143] width 35 height 15
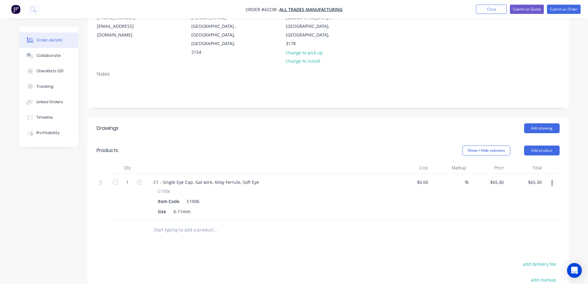
scroll to position [93, 0]
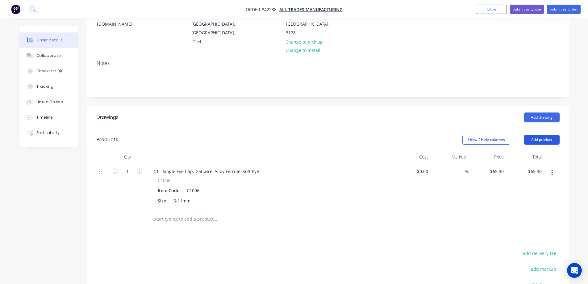
click at [536, 135] on button "Add product" at bounding box center [541, 140] width 35 height 10
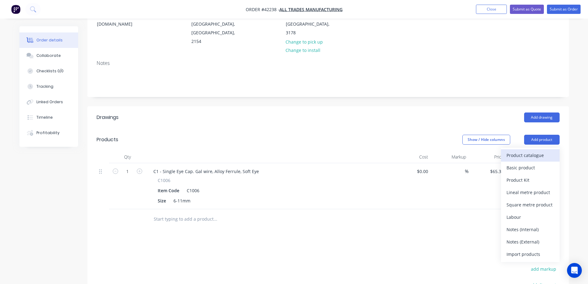
click at [529, 151] on div "Product catalogue" at bounding box center [531, 155] width 48 height 9
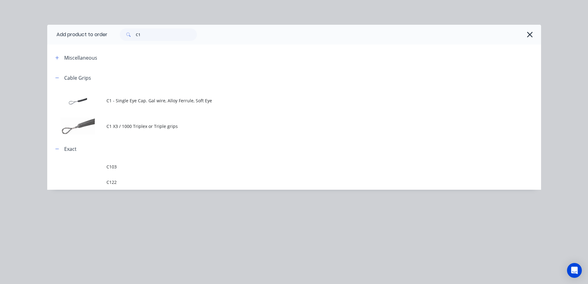
click at [147, 98] on span "C1 - Single Eye Cap. Gal wire, Alloy Ferrule, Soft Eye" at bounding box center [280, 100] width 348 height 6
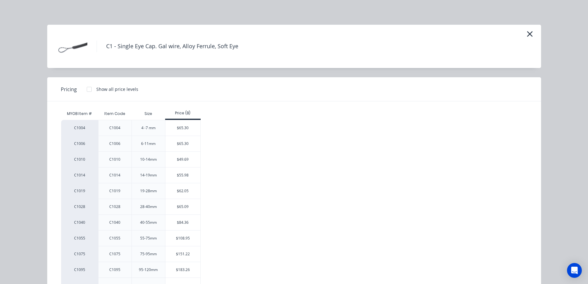
drag, startPoint x: 184, startPoint y: 194, endPoint x: 188, endPoint y: 156, distance: 38.6
click at [183, 193] on div "$62.05" at bounding box center [182, 190] width 35 height 15
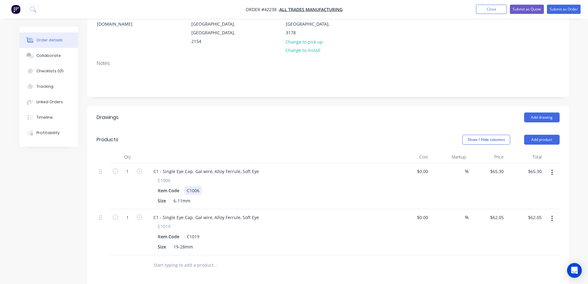
click at [201, 186] on div "C1006" at bounding box center [193, 190] width 18 height 9
click at [217, 186] on div "Item Code C1006 -600 (" at bounding box center [268, 190] width 226 height 9
click at [213, 186] on div "C1006 -600 (" at bounding box center [199, 190] width 30 height 9
click at [319, 186] on div "C1006 -600 (CABLE GRIP 6MM-12MM - 600MM LENGTH 5KN UTS -" at bounding box center [254, 190] width 140 height 9
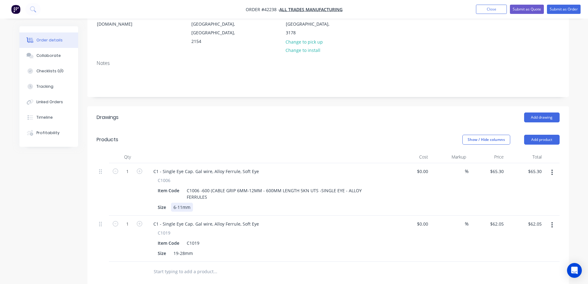
click at [332, 202] on div "Size 6-11mm" at bounding box center [268, 206] width 226 height 9
click at [335, 202] on div "Size 6-11mm" at bounding box center [268, 206] width 226 height 9
click at [498, 219] on input "62.05" at bounding box center [499, 223] width 14 height 9
type input "$62.50"
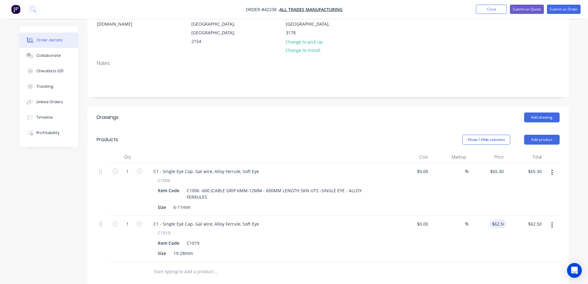
click at [484, 221] on div "$62.50 62.50" at bounding box center [488, 238] width 38 height 46
click at [129, 167] on input "1" at bounding box center [127, 171] width 16 height 9
type input "3"
type input "$195.90"
drag, startPoint x: 154, startPoint y: 119, endPoint x: 146, endPoint y: 149, distance: 30.8
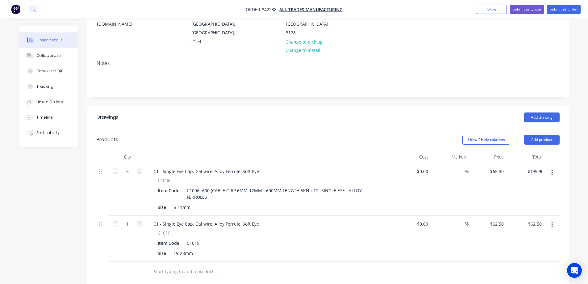
click at [153, 135] on div "Products" at bounding box center [146, 140] width 98 height 10
click at [131, 219] on input "1" at bounding box center [127, 223] width 16 height 9
type input "2"
type input "$125.00"
click at [284, 262] on div at bounding box center [257, 271] width 222 height 20
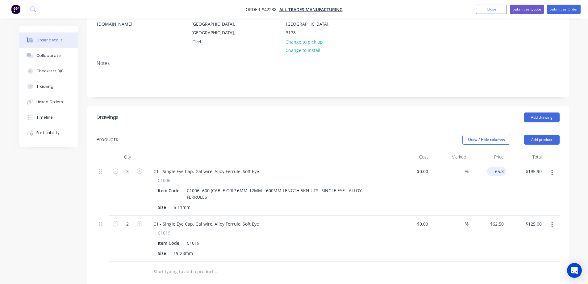
click at [493, 167] on div "65.3 $65.30" at bounding box center [496, 171] width 19 height 9
type input "$119.93"
type input "$359.79"
click at [518, 187] on div "$359.79 $359.79" at bounding box center [525, 189] width 38 height 52
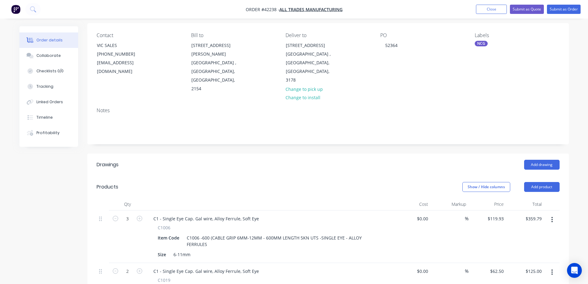
scroll to position [0, 0]
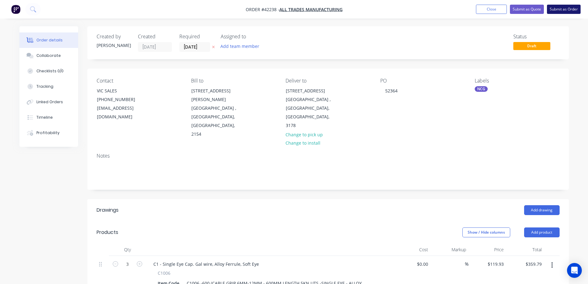
click at [562, 7] on button "Submit as Order" at bounding box center [564, 9] width 34 height 9
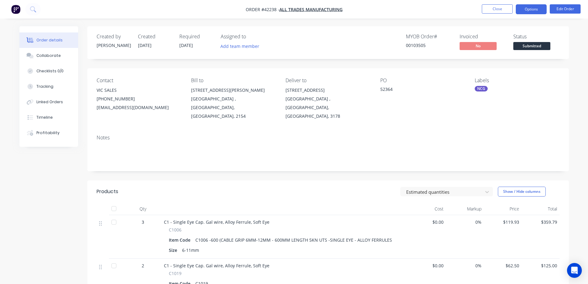
click at [525, 8] on button "Options" at bounding box center [531, 9] width 31 height 10
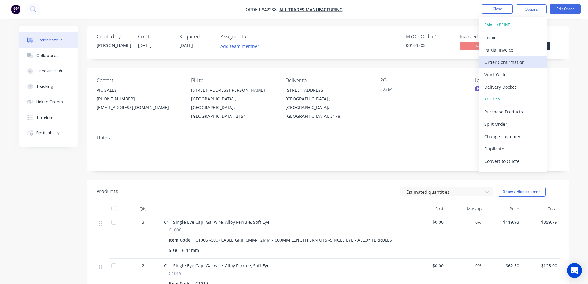
click at [519, 60] on div "Order Confirmation" at bounding box center [512, 62] width 57 height 9
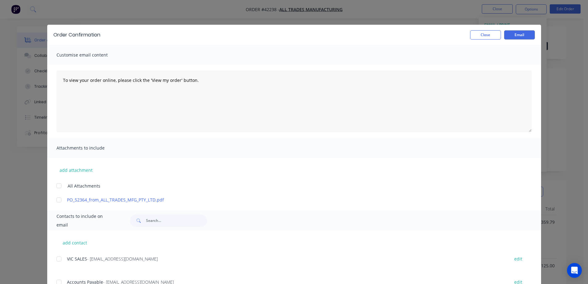
click at [57, 258] on div at bounding box center [59, 258] width 12 height 12
click at [519, 35] on button "Email" at bounding box center [519, 34] width 31 height 9
click at [494, 35] on button "Close" at bounding box center [485, 34] width 31 height 9
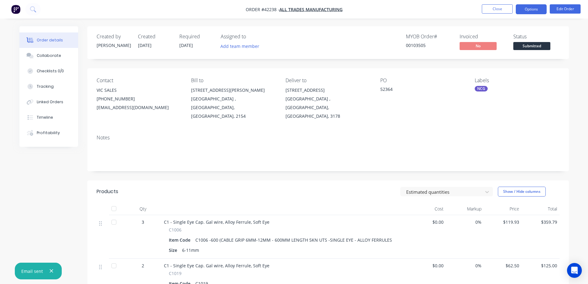
click at [532, 9] on button "Options" at bounding box center [531, 9] width 31 height 10
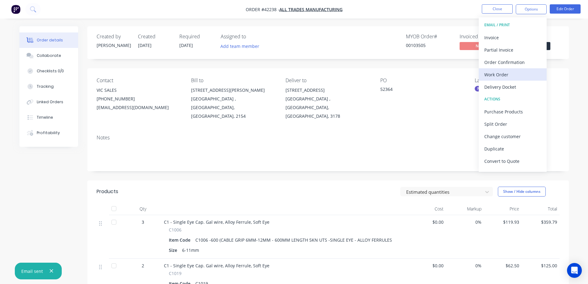
click at [511, 75] on div "Work Order" at bounding box center [512, 74] width 57 height 9
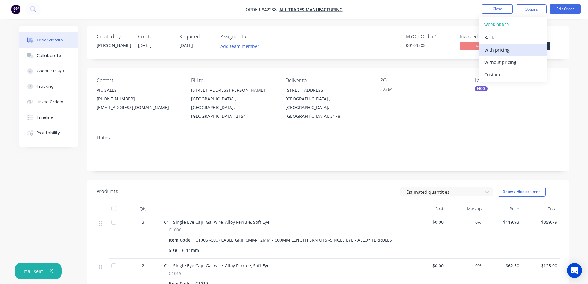
click at [518, 53] on div "With pricing" at bounding box center [512, 49] width 57 height 9
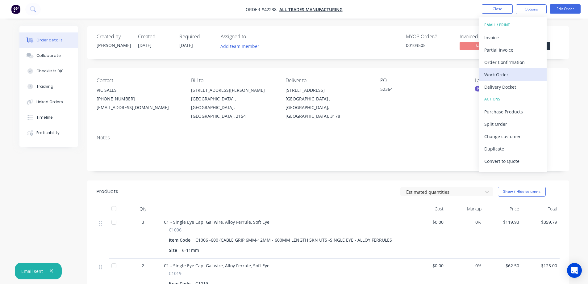
click at [506, 72] on div "Work Order" at bounding box center [512, 74] width 57 height 9
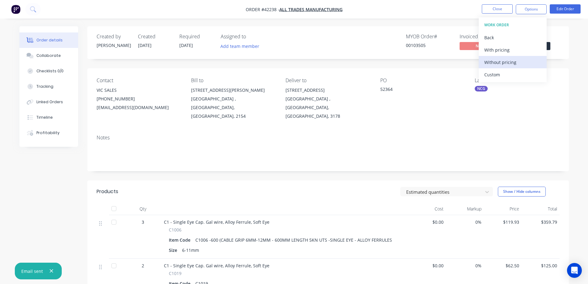
click at [517, 64] on div "Without pricing" at bounding box center [512, 62] width 57 height 9
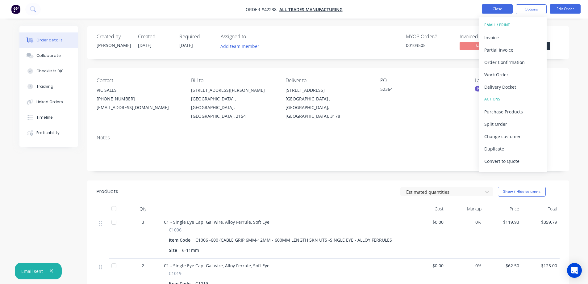
click at [488, 10] on button "Close" at bounding box center [497, 8] width 31 height 9
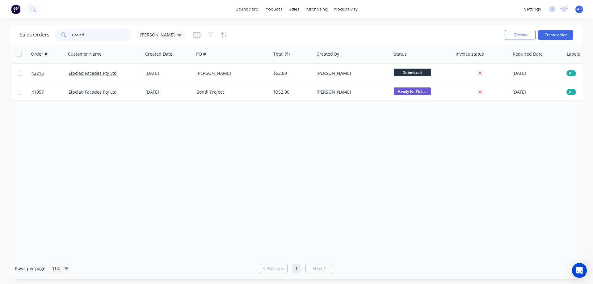
drag, startPoint x: 84, startPoint y: 35, endPoint x: 66, endPoint y: 34, distance: 17.6
click at [66, 34] on div "zipclad" at bounding box center [92, 35] width 77 height 12
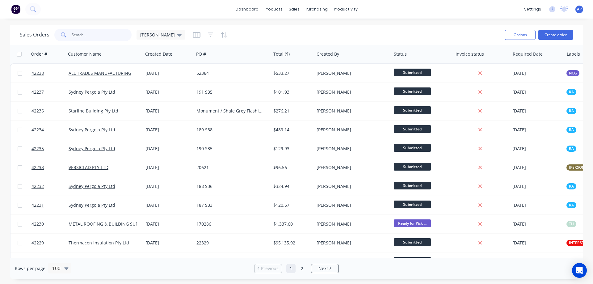
click at [80, 36] on input "text" at bounding box center [102, 35] width 60 height 12
type input "42203"
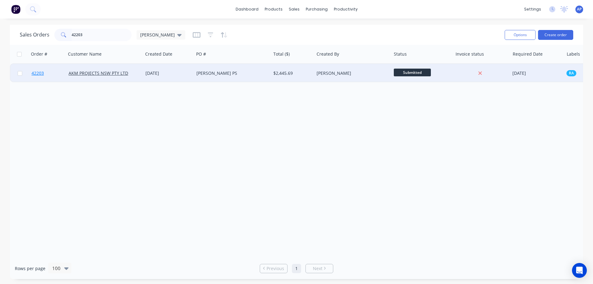
click at [41, 74] on span "42203" at bounding box center [37, 73] width 12 height 6
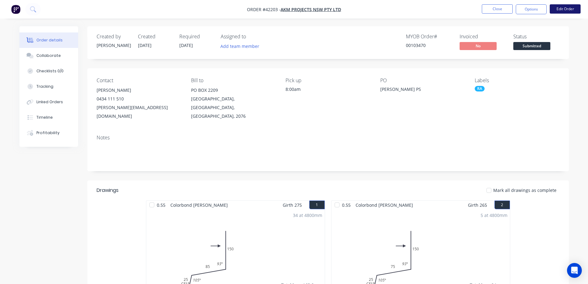
click at [554, 6] on button "Edit Order" at bounding box center [565, 8] width 31 height 9
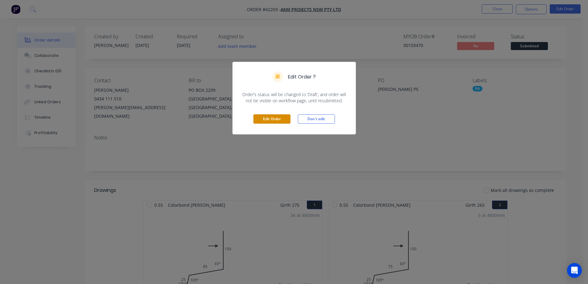
click at [279, 118] on button "Edit Order" at bounding box center [271, 118] width 37 height 9
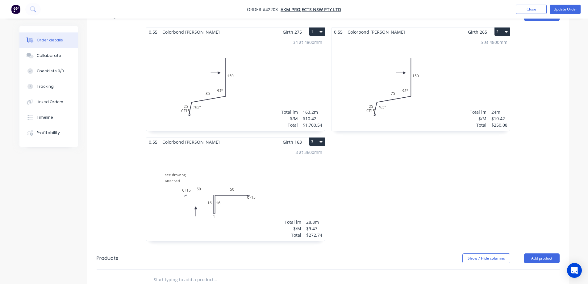
click at [257, 194] on div "8 at 3600mm Total lm $/M Total 28.8m $9.47 $272.74" at bounding box center [235, 193] width 178 height 94
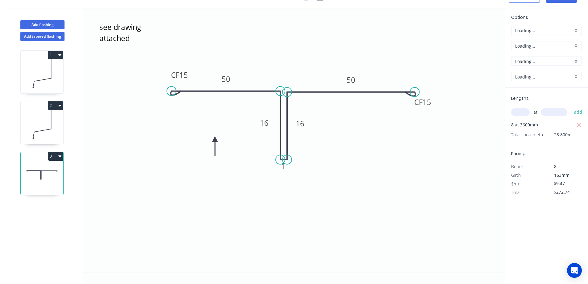
scroll to position [11, 0]
click at [267, 123] on tspan "16" at bounding box center [264, 123] width 9 height 10
click at [304, 125] on tspan "16" at bounding box center [300, 123] width 9 height 10
click at [409, 154] on icon "see drawing attached CF 15 50 25 1 25 CF 15 50" at bounding box center [293, 140] width 421 height 265
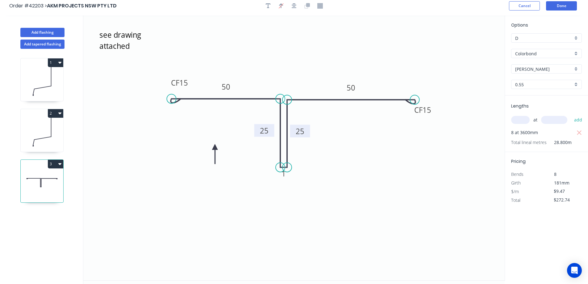
scroll to position [0, 0]
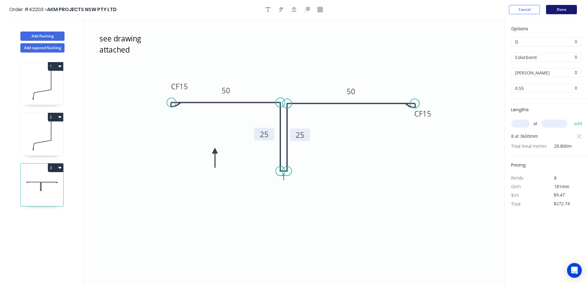
click at [571, 6] on button "Done" at bounding box center [561, 9] width 31 height 9
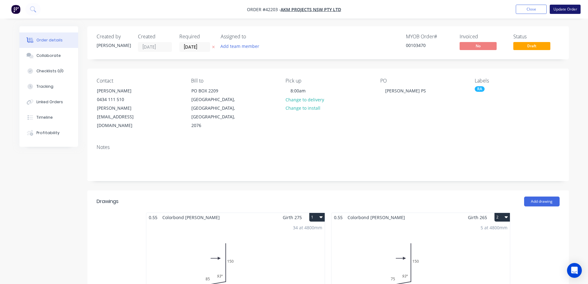
click at [561, 9] on button "Update Order" at bounding box center [565, 9] width 31 height 9
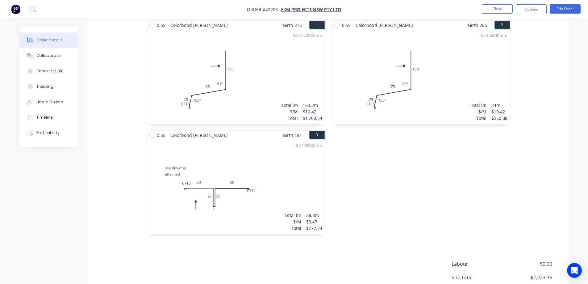
scroll to position [176, 0]
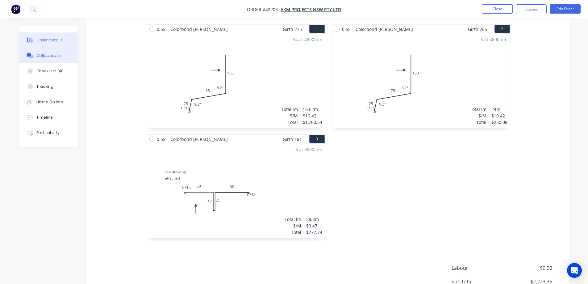
click at [51, 54] on div "Collaborate" at bounding box center [48, 56] width 24 height 6
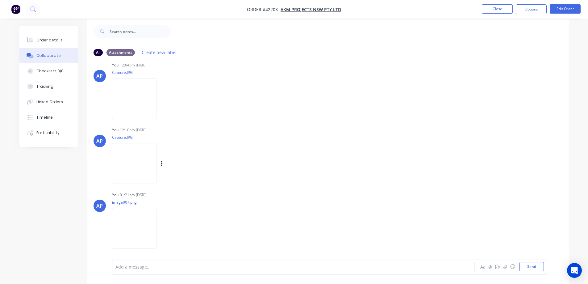
scroll to position [9, 0]
click at [504, 265] on icon "button" at bounding box center [505, 266] width 4 height 4
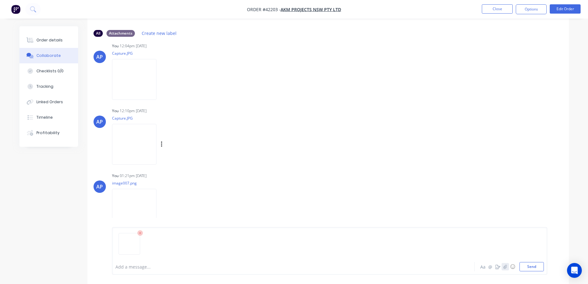
scroll to position [41, 0]
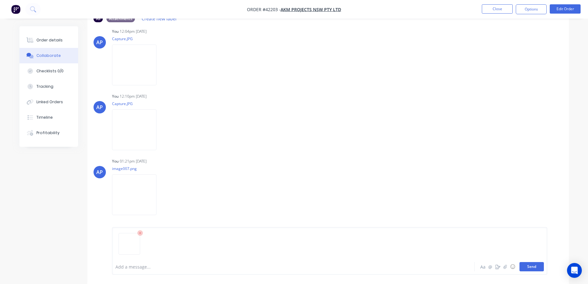
click at [525, 266] on button "Send" at bounding box center [532, 266] width 24 height 9
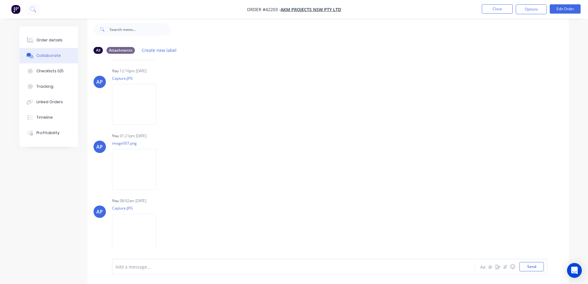
scroll to position [74, 0]
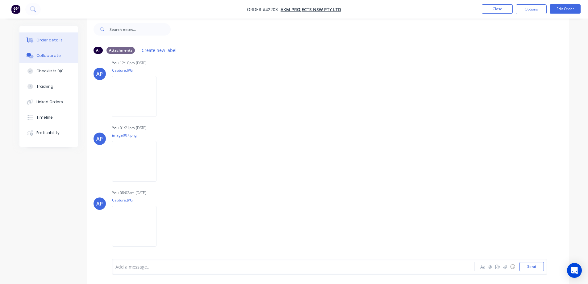
click at [52, 41] on div "Order details" at bounding box center [49, 40] width 26 height 6
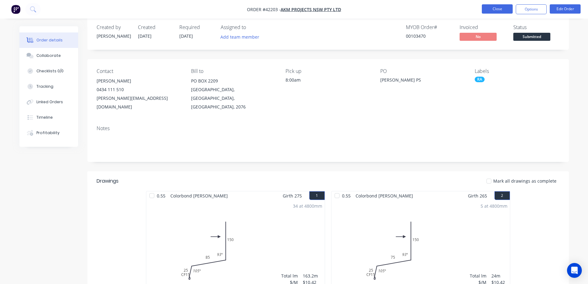
click at [486, 7] on button "Close" at bounding box center [497, 8] width 31 height 9
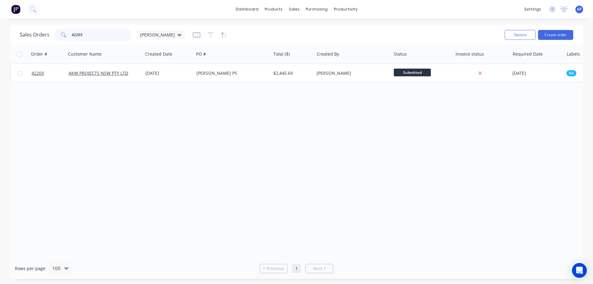
drag, startPoint x: 91, startPoint y: 34, endPoint x: 70, endPoint y: 41, distance: 22.8
click at [70, 41] on div "Sales Orders 42203 [PERSON_NAME]" at bounding box center [260, 34] width 480 height 15
type input "42219"
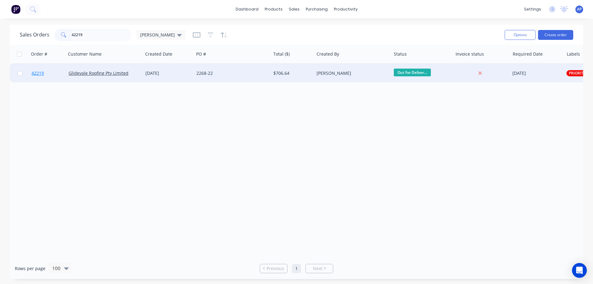
click at [41, 73] on span "42219" at bounding box center [37, 73] width 12 height 6
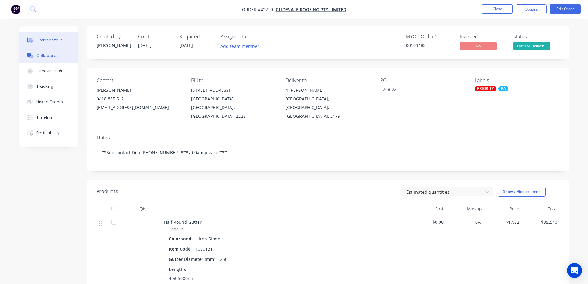
click at [43, 51] on button "Collaborate" at bounding box center [48, 55] width 59 height 15
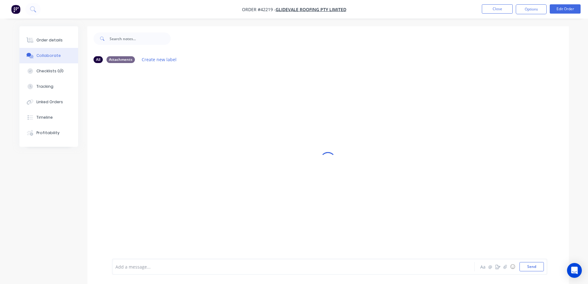
click at [140, 272] on div "Add a message... Aa @ ☺ Send" at bounding box center [329, 266] width 435 height 16
click at [137, 261] on div "Add a message... Aa @ ☺ Send" at bounding box center [329, 266] width 435 height 16
click at [136, 267] on div at bounding box center [276, 266] width 321 height 6
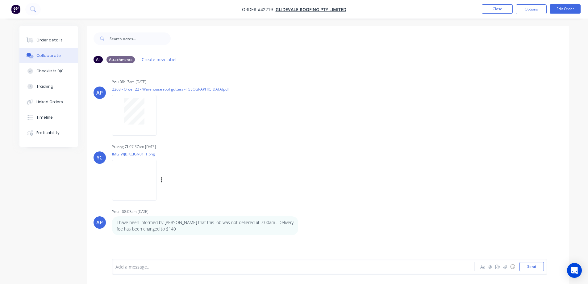
click at [124, 175] on img at bounding box center [134, 180] width 44 height 40
click at [55, 39] on div "Order details" at bounding box center [49, 40] width 26 height 6
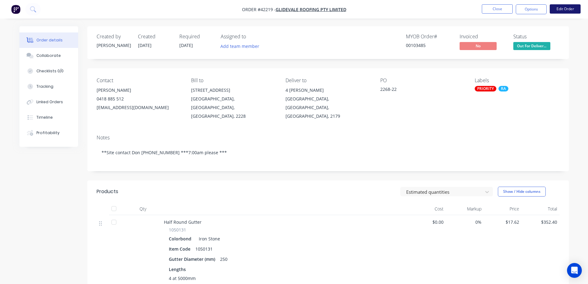
click at [564, 7] on button "Edit Order" at bounding box center [565, 8] width 31 height 9
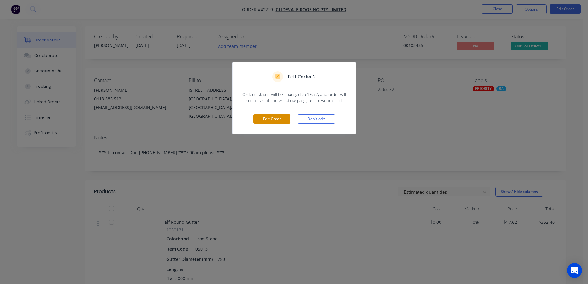
click at [281, 119] on button "Edit Order" at bounding box center [271, 118] width 37 height 9
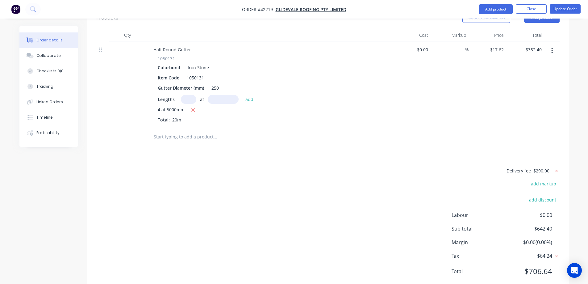
scroll to position [206, 0]
click at [557, 167] on icon at bounding box center [556, 170] width 6 height 6
click at [541, 166] on button "add delivery fee" at bounding box center [540, 170] width 40 height 8
type input "140"
click input "submit" at bounding box center [0, 0] width 0 height 0
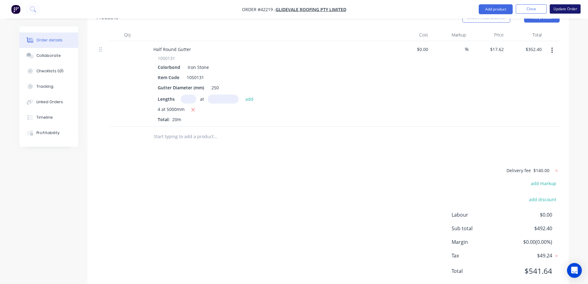
click at [575, 9] on button "Update Order" at bounding box center [565, 8] width 31 height 9
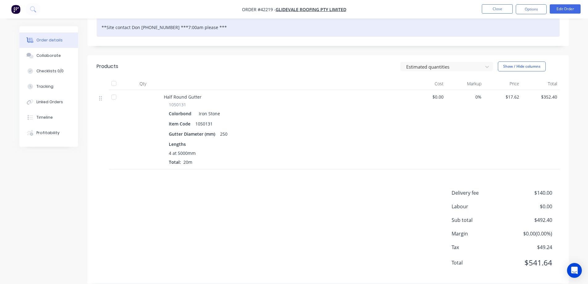
scroll to position [125, 0]
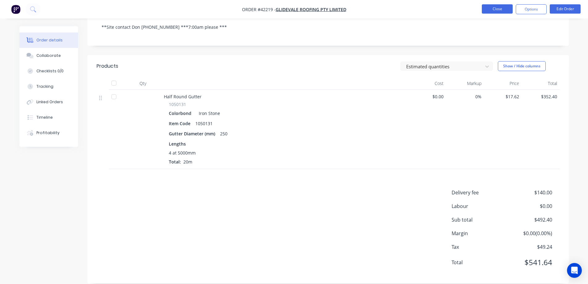
click at [494, 8] on button "Close" at bounding box center [497, 8] width 31 height 9
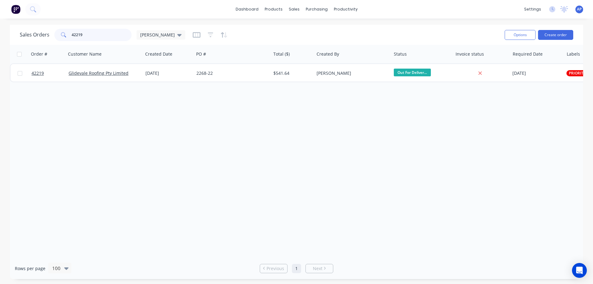
drag, startPoint x: 78, startPoint y: 34, endPoint x: 67, endPoint y: 30, distance: 11.8
click at [67, 30] on div "42219" at bounding box center [92, 35] width 77 height 12
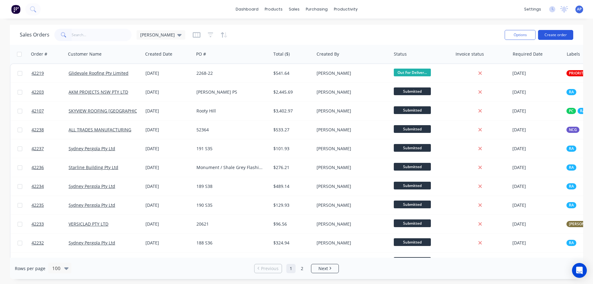
click at [547, 35] on button "Create order" at bounding box center [555, 35] width 35 height 10
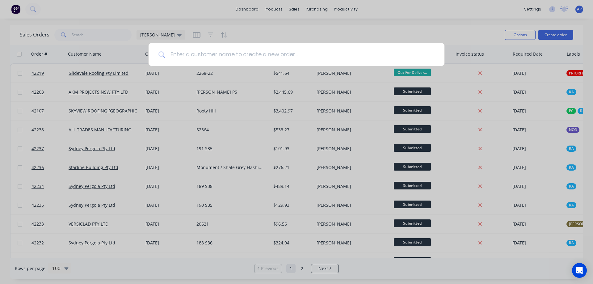
click at [195, 61] on input at bounding box center [299, 54] width 269 height 23
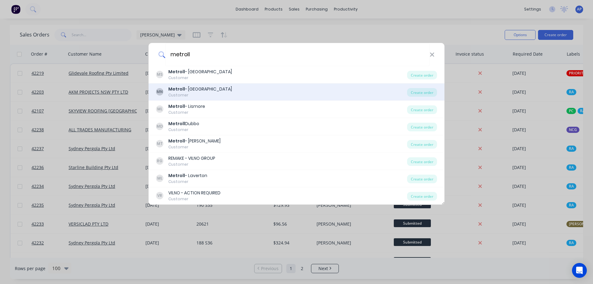
type input "metroll"
click at [202, 90] on div "Metroll - [GEOGRAPHIC_DATA]" at bounding box center [200, 89] width 64 height 6
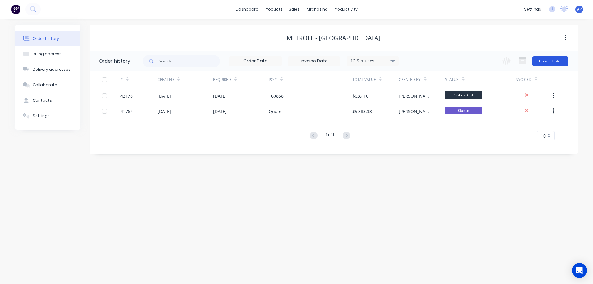
click at [544, 61] on button "Create Order" at bounding box center [550, 61] width 36 height 10
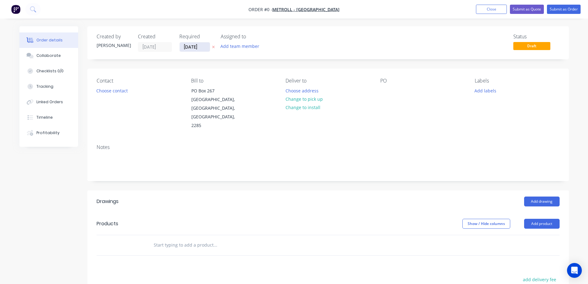
click at [185, 49] on input "[DATE]" at bounding box center [195, 46] width 30 height 9
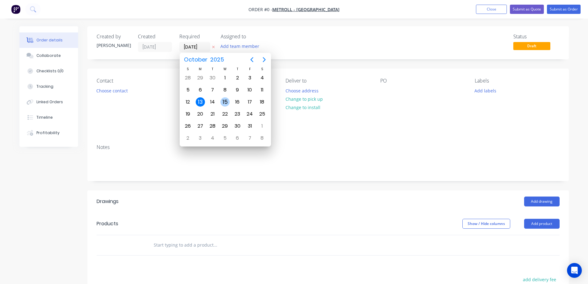
click at [224, 100] on div "15" at bounding box center [224, 101] width 9 height 9
type input "[DATE]"
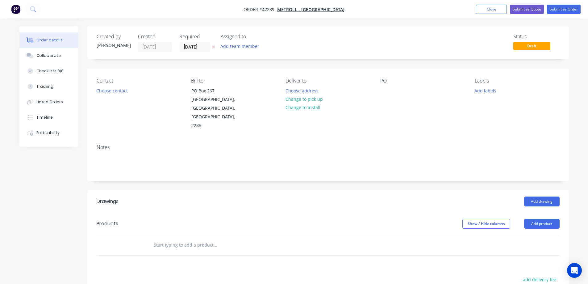
click at [122, 93] on button "Choose contact" at bounding box center [112, 90] width 38 height 8
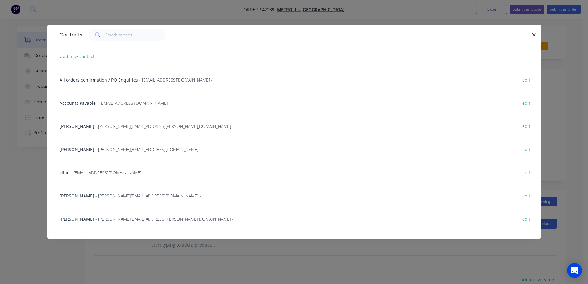
click at [121, 80] on span "All orders confirmation / PO Enquiries" at bounding box center [99, 80] width 78 height 6
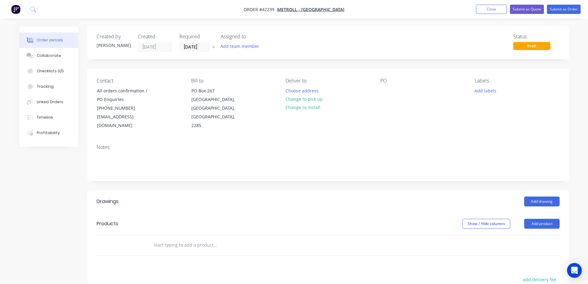
drag, startPoint x: 310, startPoint y: 101, endPoint x: 332, endPoint y: 99, distance: 22.0
click at [310, 100] on button "Change to pick up" at bounding box center [304, 99] width 44 height 8
click at [386, 89] on div at bounding box center [385, 90] width 10 height 9
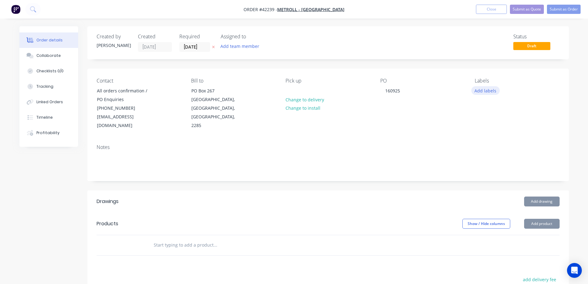
click at [481, 89] on button "Add labels" at bounding box center [485, 90] width 28 height 8
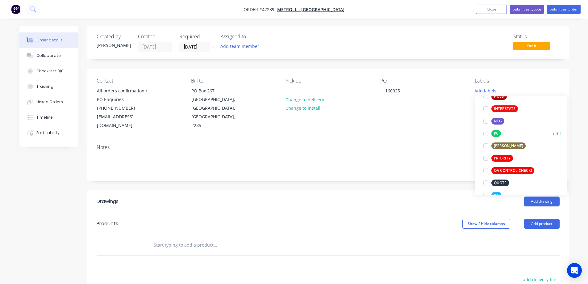
click at [486, 133] on div at bounding box center [486, 133] width 12 height 12
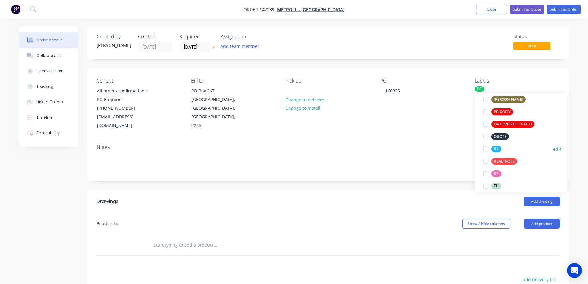
click at [487, 150] on div at bounding box center [486, 149] width 12 height 12
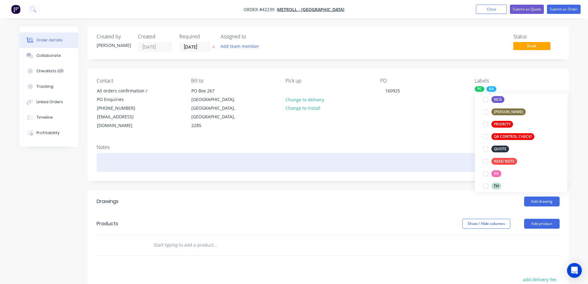
scroll to position [6, 0]
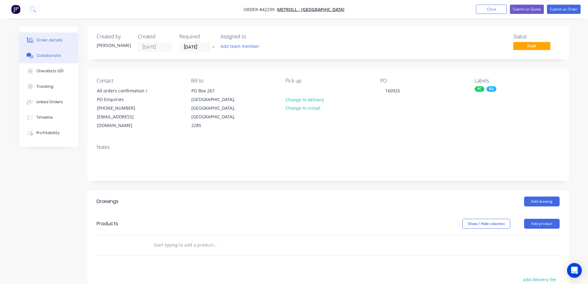
click at [59, 56] on button "Collaborate" at bounding box center [48, 55] width 59 height 15
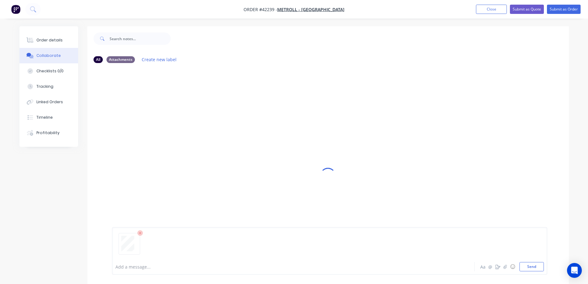
click at [139, 231] on icon at bounding box center [140, 233] width 6 height 6
click at [523, 266] on button "Send" at bounding box center [532, 266] width 24 height 9
click at [62, 39] on button "Order details" at bounding box center [48, 39] width 59 height 15
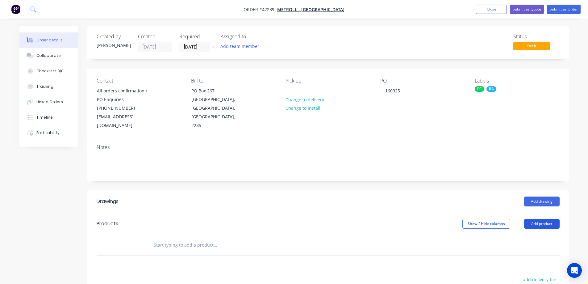
click at [541, 219] on button "Add product" at bounding box center [541, 224] width 35 height 10
click at [540, 235] on div "Product catalogue" at bounding box center [531, 239] width 48 height 9
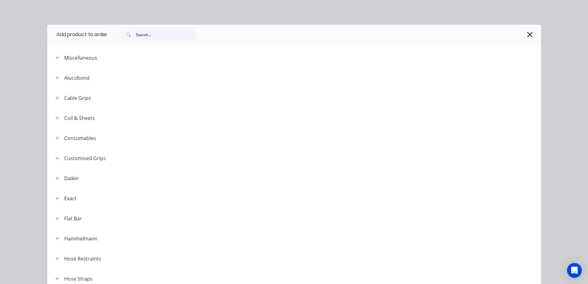
click at [162, 39] on input "text" at bounding box center [166, 34] width 61 height 12
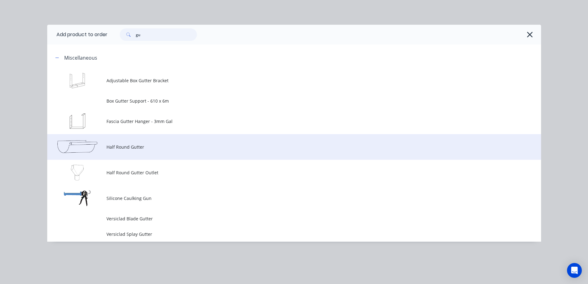
type input "gu"
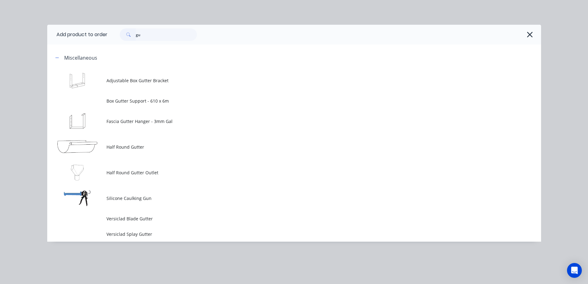
click at [144, 144] on span "Half Round Gutter" at bounding box center [280, 147] width 348 height 6
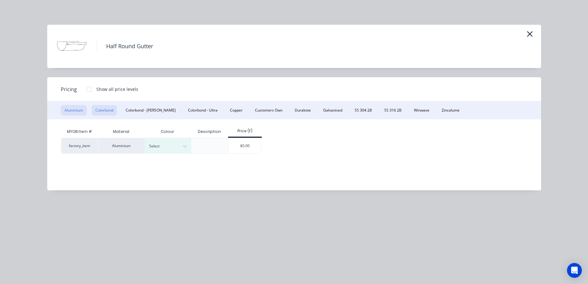
click at [110, 107] on button "Colorbond" at bounding box center [104, 110] width 25 height 10
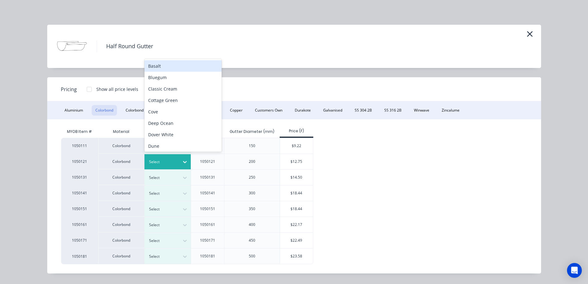
click at [182, 159] on icon at bounding box center [185, 162] width 6 height 6
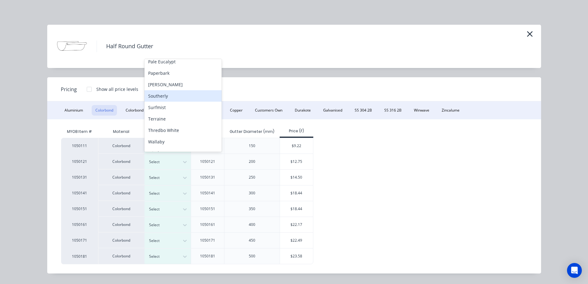
scroll to position [187, 0]
click at [165, 96] on div "[PERSON_NAME]" at bounding box center [182, 95] width 77 height 11
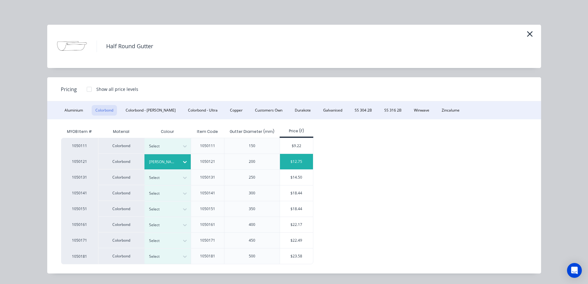
click at [293, 160] on div "$12.75" at bounding box center [296, 161] width 33 height 15
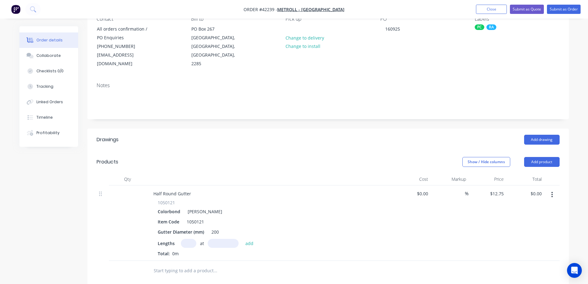
click at [188, 239] on input "text" at bounding box center [188, 243] width 15 height 9
type input "1"
type input "7600"
click at [242, 239] on button "add" at bounding box center [249, 243] width 15 height 8
type input "$96.90"
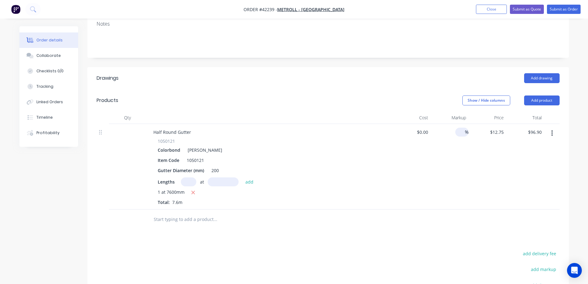
scroll to position [123, 0]
drag, startPoint x: 535, startPoint y: 90, endPoint x: 532, endPoint y: 98, distance: 8.9
click at [535, 95] on button "Add product" at bounding box center [541, 100] width 35 height 10
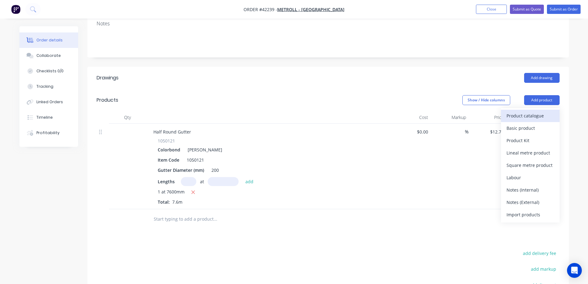
click at [524, 111] on div "Product catalogue" at bounding box center [531, 115] width 48 height 9
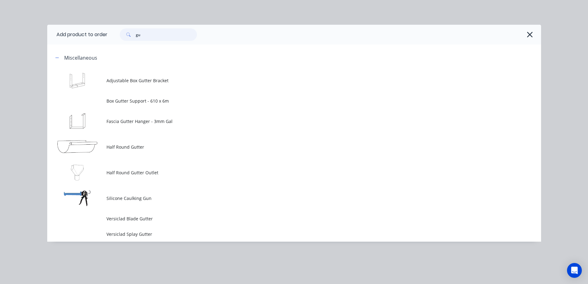
click at [131, 38] on div "gu" at bounding box center [158, 34] width 77 height 12
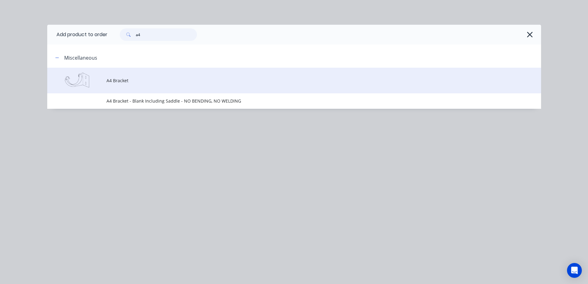
type input "a4"
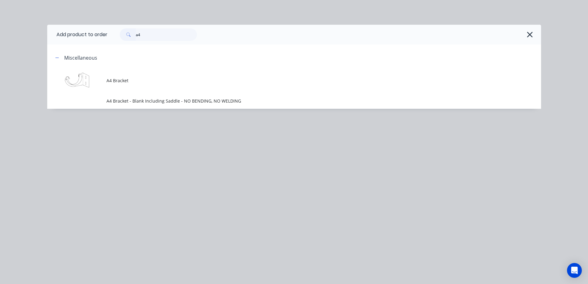
click at [135, 85] on td "A4 Bracket" at bounding box center [323, 81] width 435 height 26
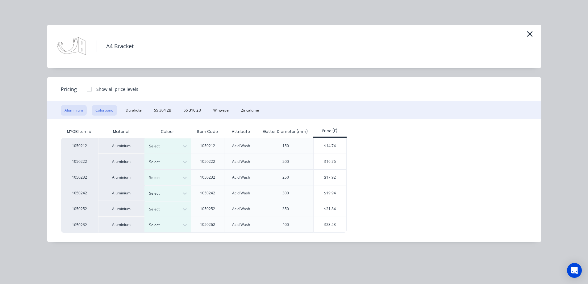
click at [109, 112] on button "Colorbond" at bounding box center [104, 110] width 25 height 10
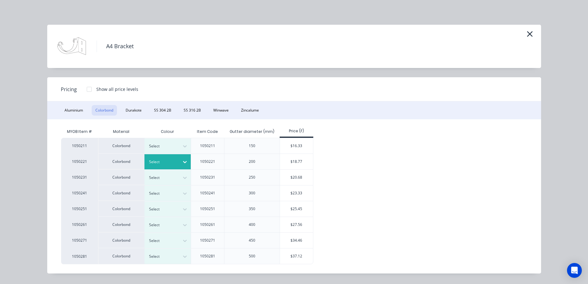
click at [184, 162] on icon at bounding box center [185, 162] width 4 height 2
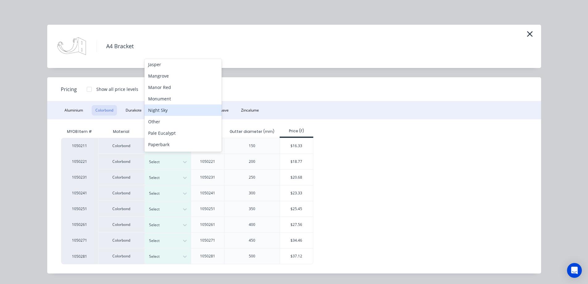
scroll to position [158, 0]
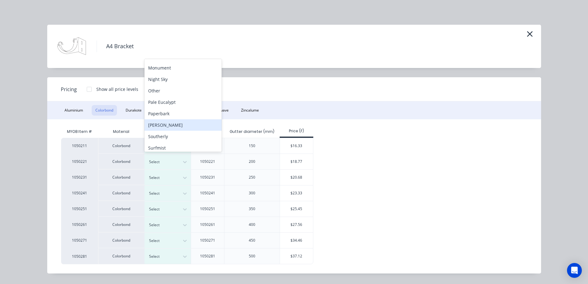
click at [171, 123] on div "[PERSON_NAME]" at bounding box center [182, 124] width 77 height 11
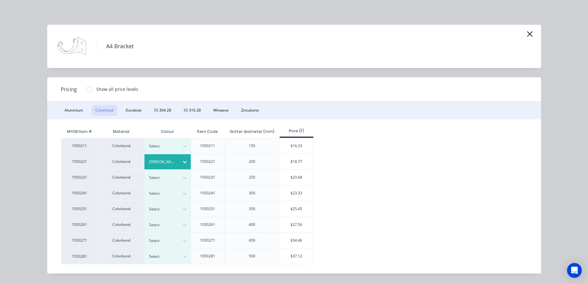
drag, startPoint x: 294, startPoint y: 166, endPoint x: 250, endPoint y: 163, distance: 44.2
click at [294, 166] on div "$18.77" at bounding box center [296, 161] width 33 height 15
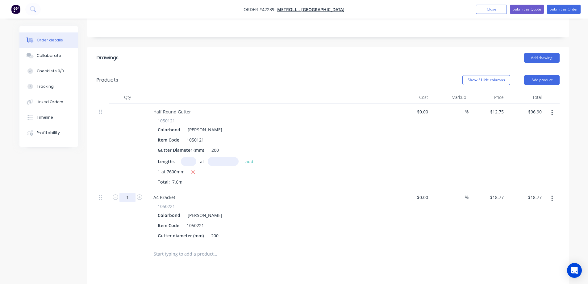
scroll to position [154, 0]
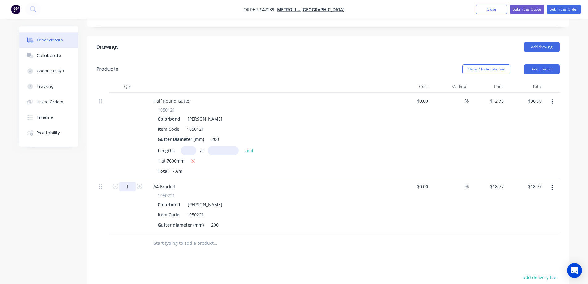
click at [127, 182] on input "1" at bounding box center [127, 186] width 16 height 9
type input "10"
type input "$187.70"
click at [331, 166] on div "Half Round Gutter 1050121 Colorbond Shale Grey Item Code 1050121 Gutter Diamete…" at bounding box center [269, 136] width 247 height 86
click at [539, 64] on button "Add product" at bounding box center [541, 69] width 35 height 10
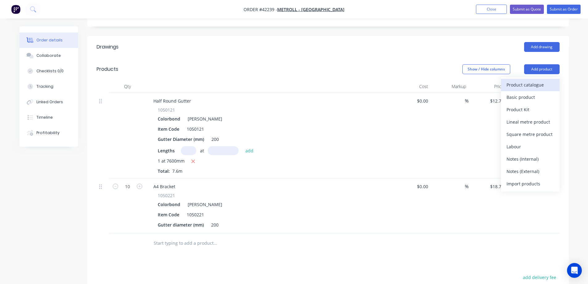
click at [528, 80] on div "Product catalogue" at bounding box center [531, 84] width 48 height 9
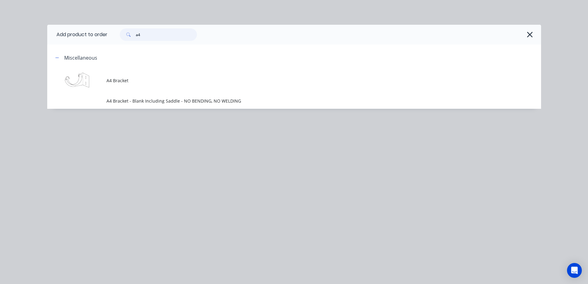
drag, startPoint x: 142, startPoint y: 36, endPoint x: 135, endPoint y: 39, distance: 7.8
click at [135, 39] on div "a4" at bounding box center [158, 34] width 77 height 12
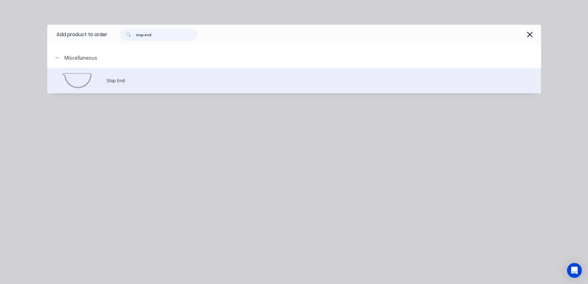
type input "stop end"
click at [123, 81] on span "Stop End" at bounding box center [280, 80] width 348 height 6
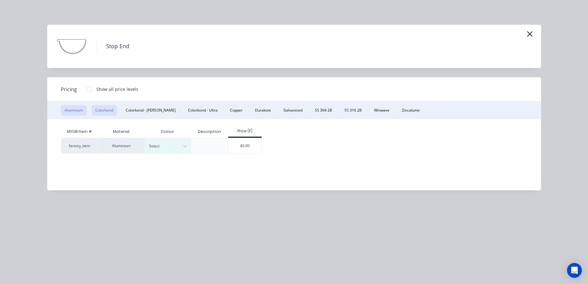
click at [106, 109] on button "Colorbond" at bounding box center [104, 110] width 25 height 10
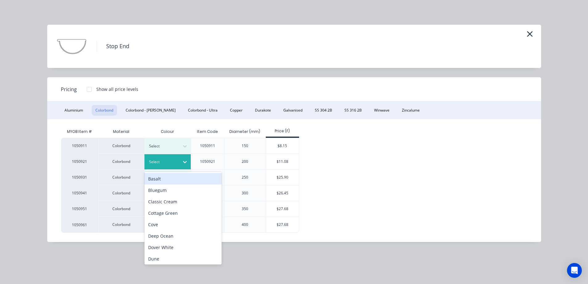
click at [184, 161] on icon at bounding box center [185, 162] width 6 height 6
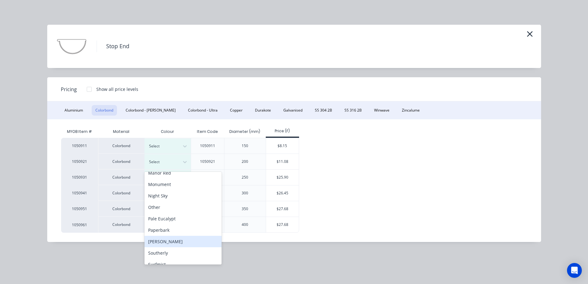
click at [174, 239] on div "[PERSON_NAME]" at bounding box center [182, 241] width 77 height 11
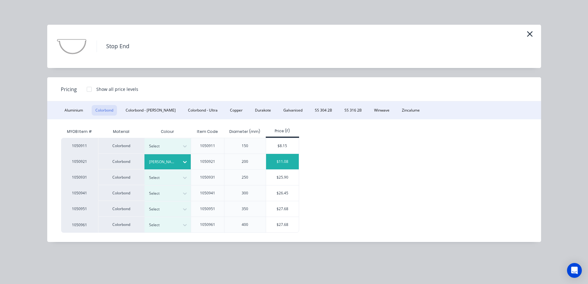
click at [270, 164] on div "$11.08" at bounding box center [282, 161] width 33 height 15
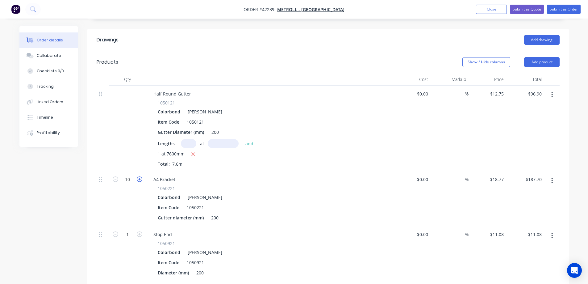
scroll to position [185, 0]
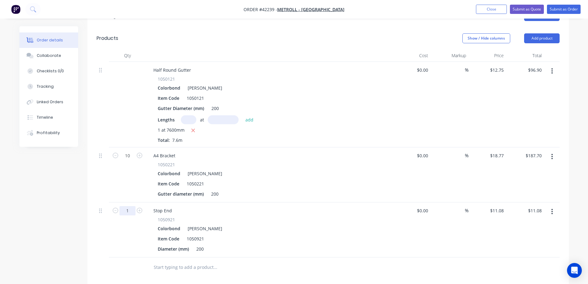
click at [127, 206] on input "1" at bounding box center [127, 210] width 16 height 9
type input "2"
type input "$22.16"
click at [223, 216] on div "1050921" at bounding box center [269, 219] width 223 height 6
click at [549, 33] on button "Add product" at bounding box center [541, 38] width 35 height 10
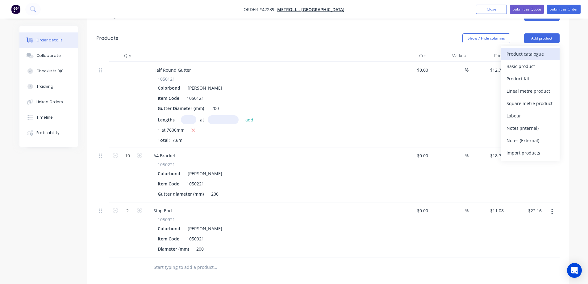
click at [543, 49] on div "Product catalogue" at bounding box center [531, 53] width 48 height 9
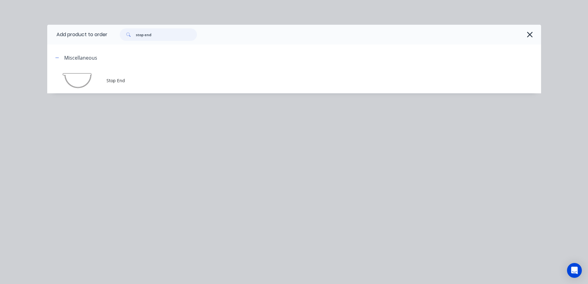
drag, startPoint x: 163, startPoint y: 39, endPoint x: 135, endPoint y: 35, distance: 28.9
click at [135, 35] on div "stop end" at bounding box center [158, 34] width 77 height 12
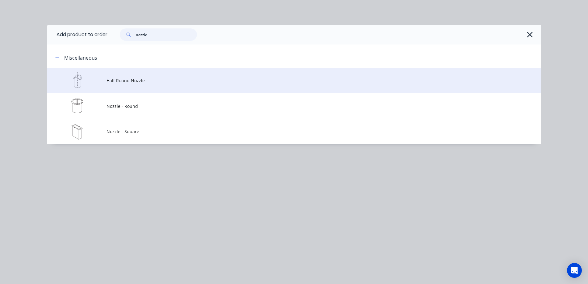
type input "nozzle"
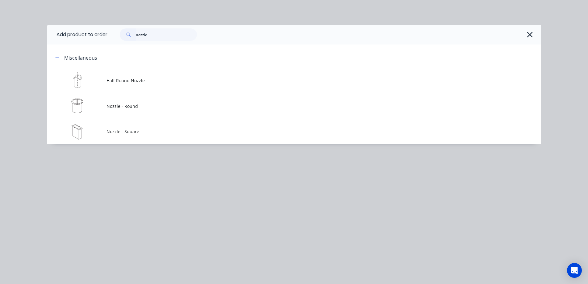
click at [137, 84] on td "Half Round Nozzle" at bounding box center [323, 81] width 435 height 26
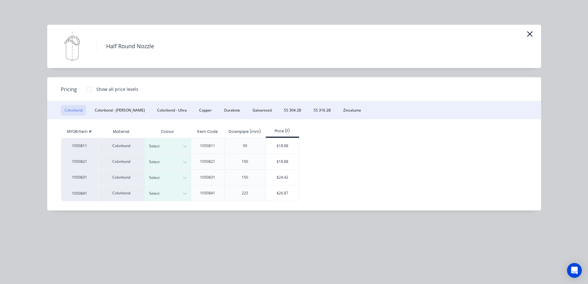
click at [78, 110] on button "Colorbond" at bounding box center [73, 110] width 25 height 10
click at [176, 161] on div at bounding box center [163, 161] width 28 height 7
click at [77, 115] on div "[PERSON_NAME]" at bounding box center [38, 108] width 77 height 11
click at [277, 161] on div "$18.88" at bounding box center [282, 161] width 33 height 15
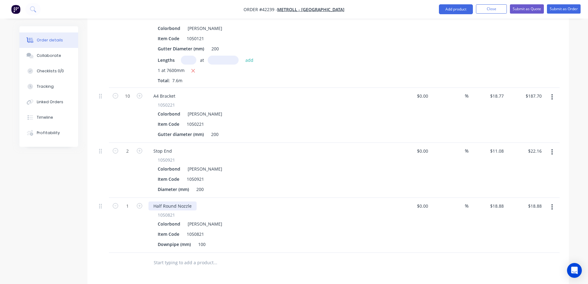
scroll to position [247, 0]
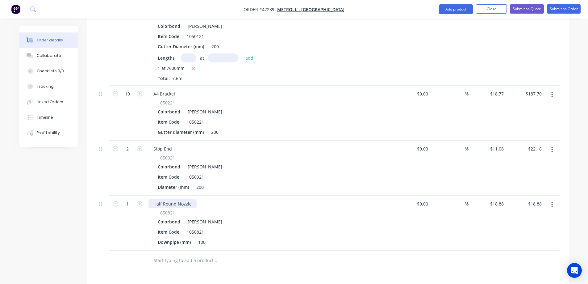
click at [193, 199] on div "Half Round Nozzle" at bounding box center [172, 203] width 48 height 9
click at [127, 199] on input "1" at bounding box center [127, 203] width 16 height 9
click at [281, 217] on div "Colorbond Shale Grey" at bounding box center [269, 221] width 223 height 9
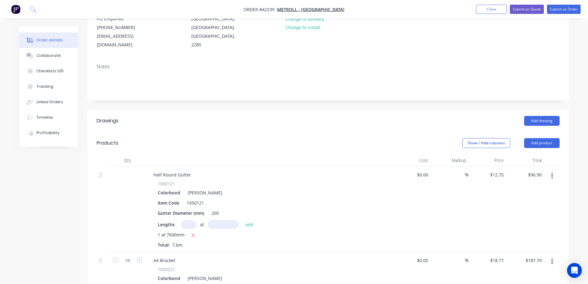
scroll to position [0, 0]
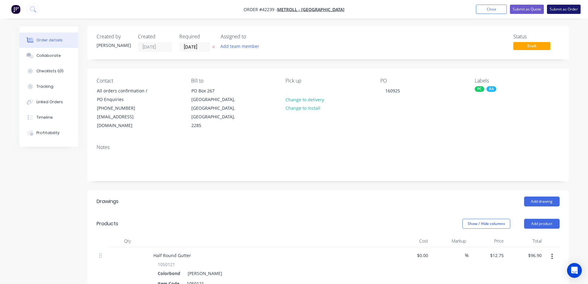
click at [557, 8] on button "Submit as Order" at bounding box center [564, 9] width 34 height 9
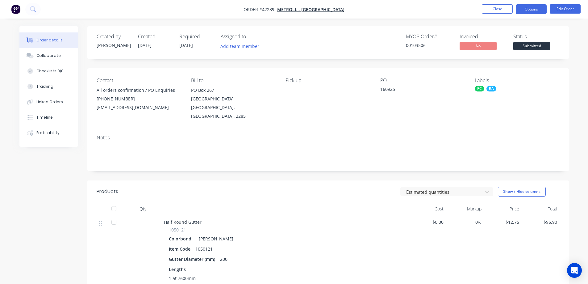
click at [532, 8] on button "Options" at bounding box center [531, 9] width 31 height 10
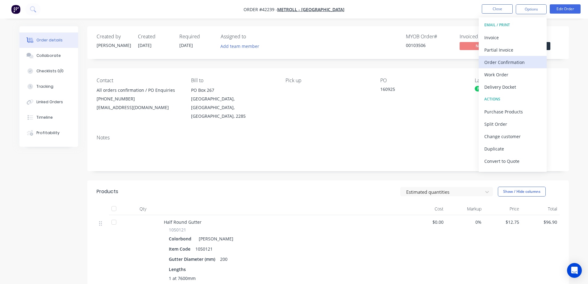
click at [521, 61] on div "Order Confirmation" at bounding box center [512, 62] width 57 height 9
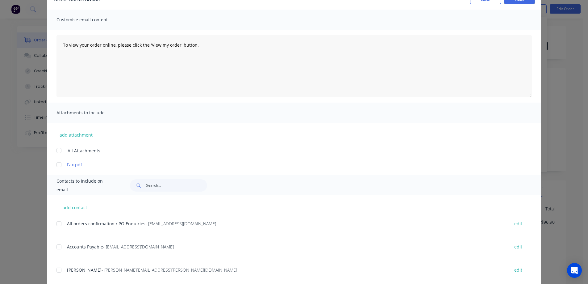
scroll to position [121, 0]
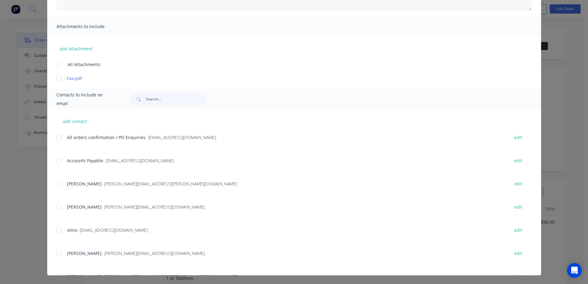
click at [57, 135] on div at bounding box center [59, 137] width 12 height 12
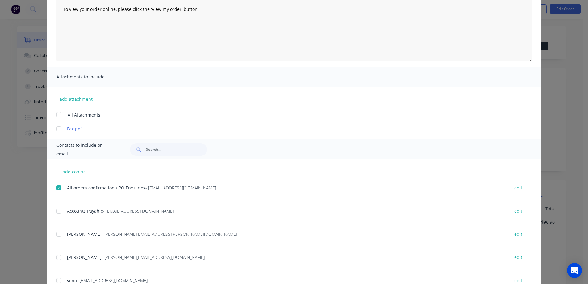
scroll to position [0, 0]
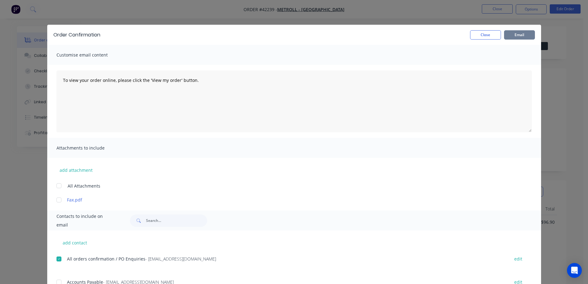
click at [507, 36] on button "Email" at bounding box center [519, 34] width 31 height 9
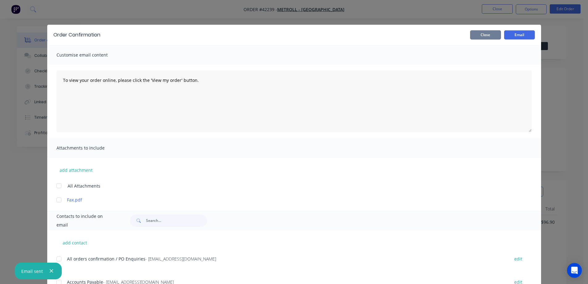
click at [491, 34] on button "Close" at bounding box center [485, 34] width 31 height 9
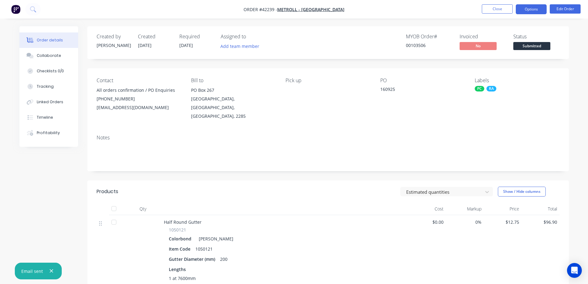
click at [520, 9] on button "Options" at bounding box center [531, 9] width 31 height 10
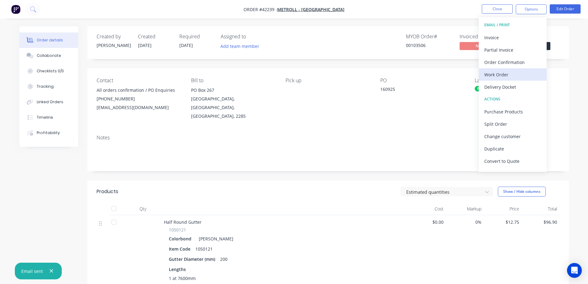
click at [505, 72] on div "Work Order" at bounding box center [512, 74] width 57 height 9
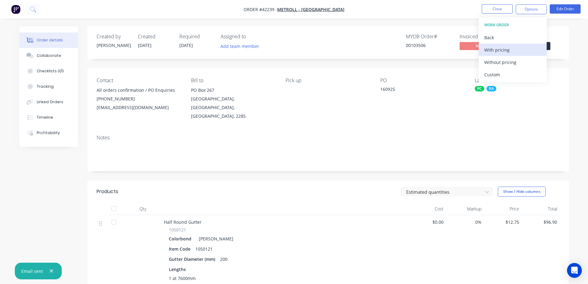
click at [506, 49] on div "With pricing" at bounding box center [512, 49] width 57 height 9
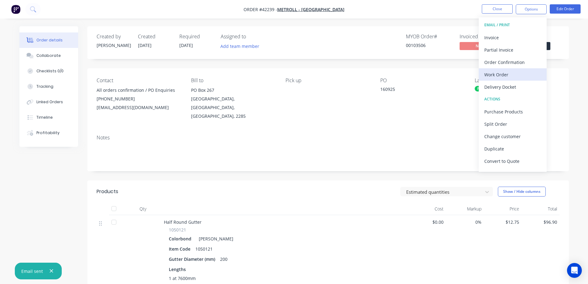
click at [501, 74] on div "Work Order" at bounding box center [512, 74] width 57 height 9
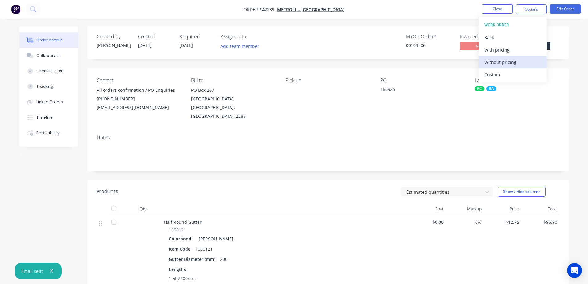
click at [511, 65] on div "Without pricing" at bounding box center [512, 62] width 57 height 9
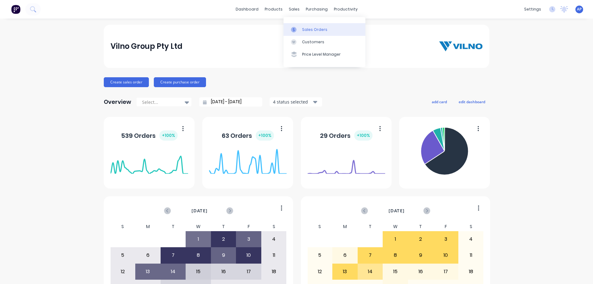
click at [307, 31] on div "Sales Orders" at bounding box center [314, 30] width 25 height 6
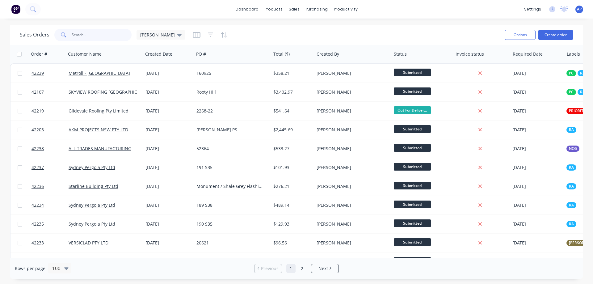
click at [113, 38] on input "text" at bounding box center [102, 35] width 60 height 12
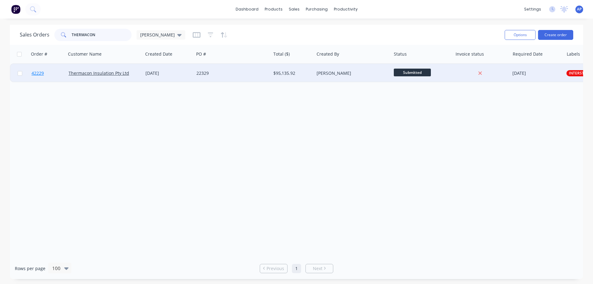
type input "THERMACON"
click at [40, 71] on span "42229" at bounding box center [37, 73] width 12 height 6
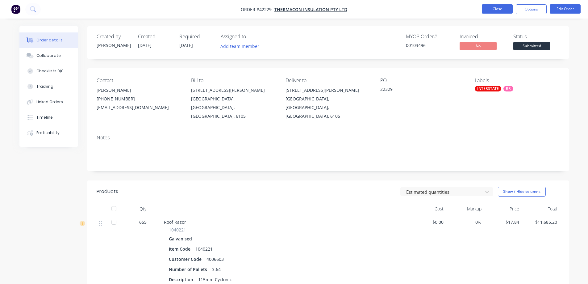
click at [488, 9] on button "Close" at bounding box center [497, 8] width 31 height 9
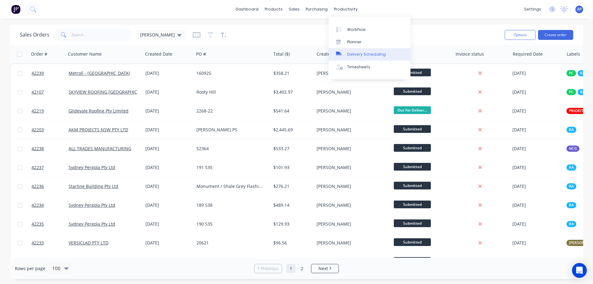
click at [370, 52] on div "Delivery Scheduling" at bounding box center [366, 55] width 39 height 6
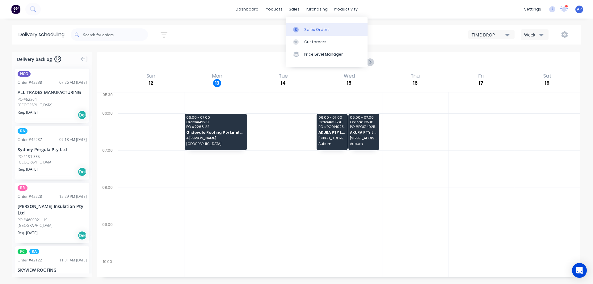
click at [307, 27] on div "Sales Orders" at bounding box center [316, 30] width 25 height 6
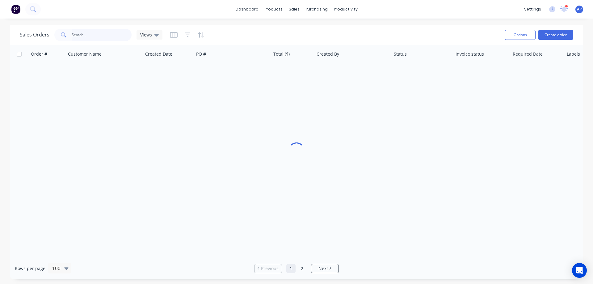
click at [91, 35] on input "text" at bounding box center [102, 35] width 60 height 12
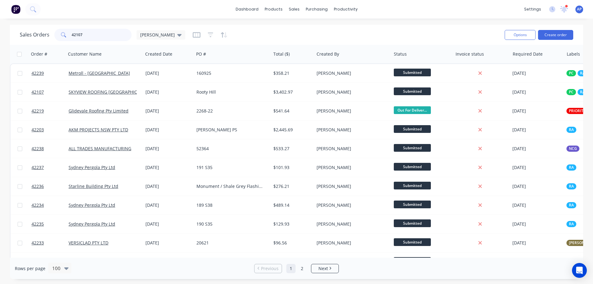
type input "42107"
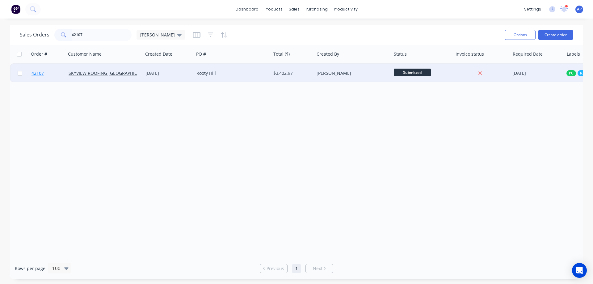
click at [41, 72] on span "42107" at bounding box center [37, 73] width 12 height 6
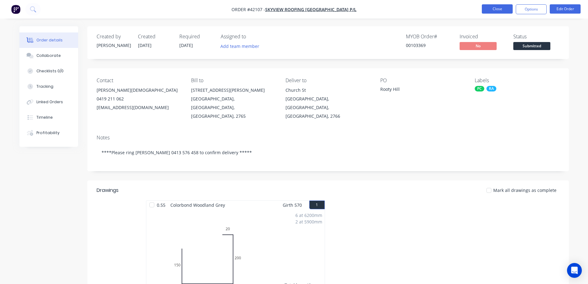
click at [492, 7] on button "Close" at bounding box center [497, 8] width 31 height 9
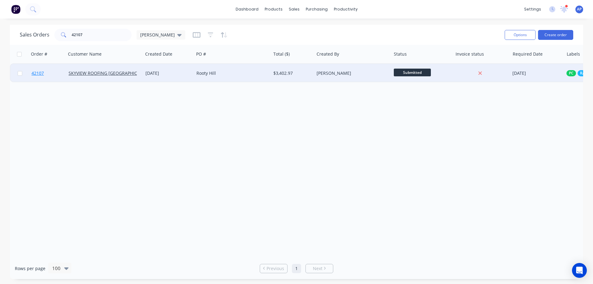
click at [38, 74] on span "42107" at bounding box center [37, 73] width 12 height 6
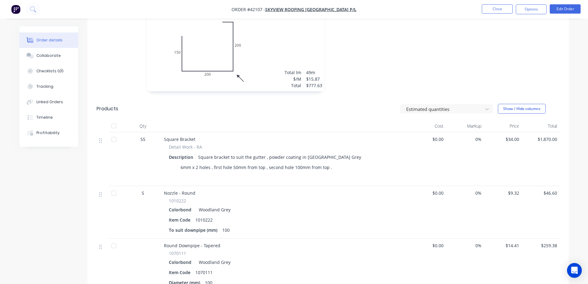
scroll to position [278, 0]
